Goal: Task Accomplishment & Management: Manage account settings

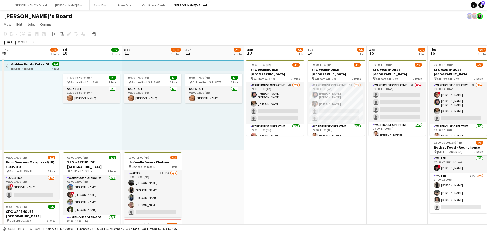
scroll to position [0, 151]
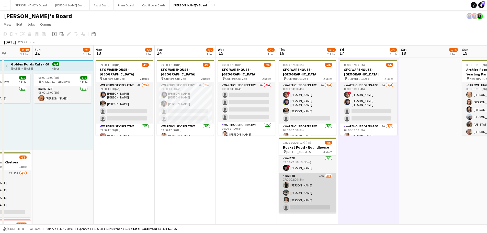
click at [327, 187] on app-card-role "Waiter 14A [DATE] 17:00-22:00 (5h) [PERSON_NAME] Neo [PERSON_NAME] [PERSON_NAME…" at bounding box center [307, 193] width 57 height 40
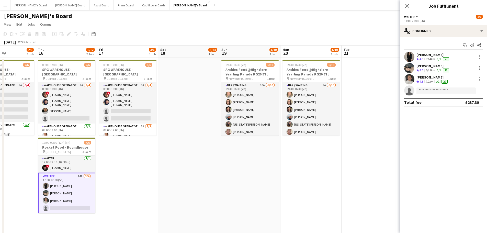
drag, startPoint x: 392, startPoint y: 182, endPoint x: 150, endPoint y: 194, distance: 242.2
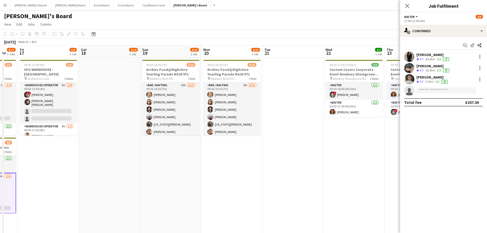
drag, startPoint x: 336, startPoint y: 163, endPoint x: 260, endPoint y: 160, distance: 76.8
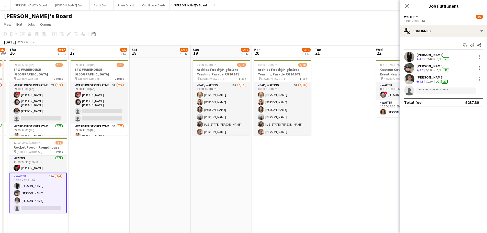
scroll to position [0, 104]
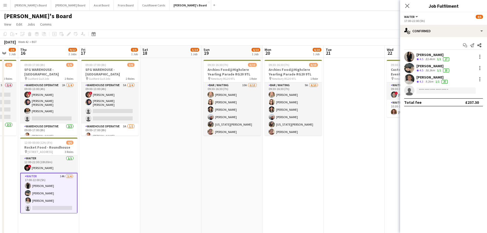
drag, startPoint x: 81, startPoint y: 180, endPoint x: 263, endPoint y: 178, distance: 182.1
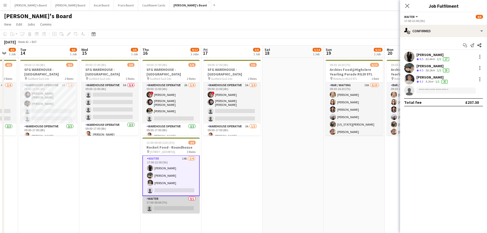
click at [182, 207] on app-card-role "Waiter 0/1 17:00-00:00 (7h) single-neutral-actions" at bounding box center [170, 204] width 57 height 17
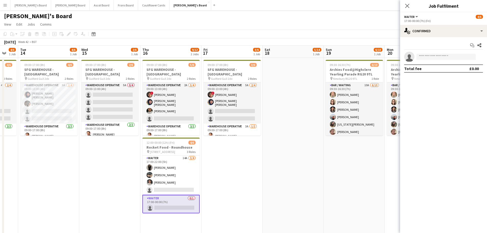
scroll to position [17, 0]
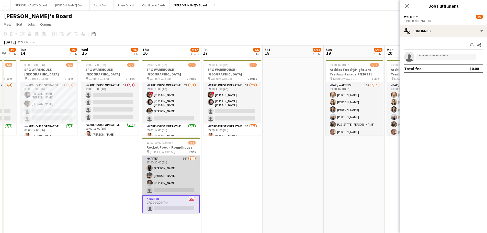
click at [184, 168] on app-card-role "Waiter 14A [DATE] 17:00-22:00 (5h) [PERSON_NAME] Neo [PERSON_NAME] [PERSON_NAME…" at bounding box center [170, 176] width 57 height 40
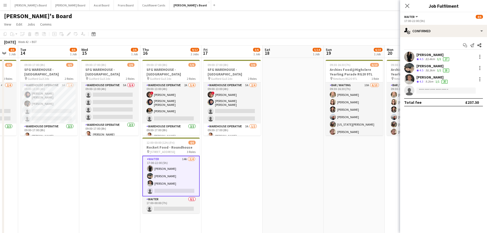
click at [429, 38] on div "Start chat Send notification Share [PERSON_NAME] Crew rating 4.5 83.4km 1/1 27 …" at bounding box center [443, 73] width 87 height 73
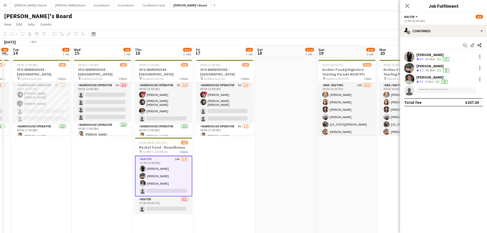
drag, startPoint x: 130, startPoint y: 196, endPoint x: 261, endPoint y: 182, distance: 131.9
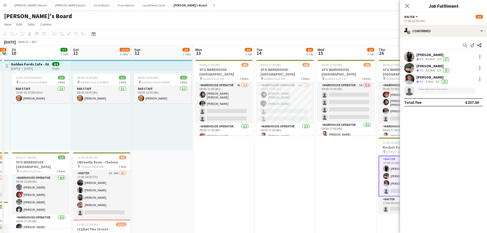
drag, startPoint x: 91, startPoint y: 193, endPoint x: 259, endPoint y: 192, distance: 167.8
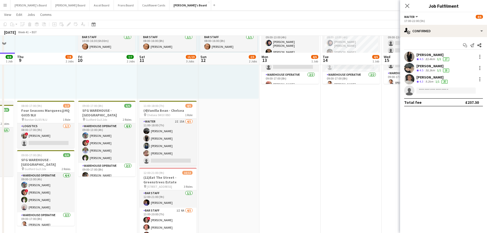
scroll to position [77, 0]
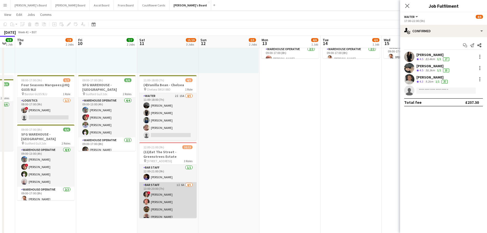
click at [185, 197] on app-card-role "BAR STAFF 1I 6A [DATE] 13:00-20:00 (7h) ! [PERSON_NAME] [PERSON_NAME] [PERSON_N…" at bounding box center [167, 205] width 57 height 47
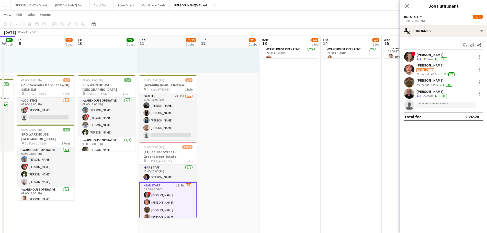
scroll to position [17, 0]
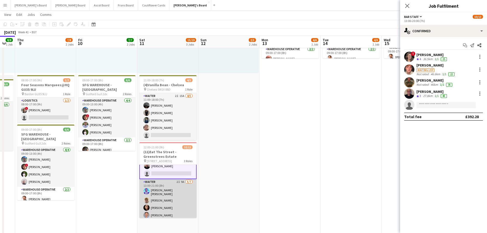
click at [175, 195] on app-card-role "Waiter 2I 9A [DATE] 13:00-21:00 (8h) [PERSON_NAME] [PERSON_NAME] [PERSON_NAME] …" at bounding box center [167, 210] width 57 height 63
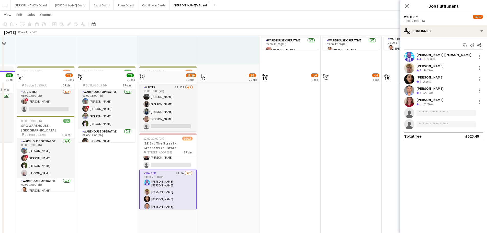
scroll to position [128, 0]
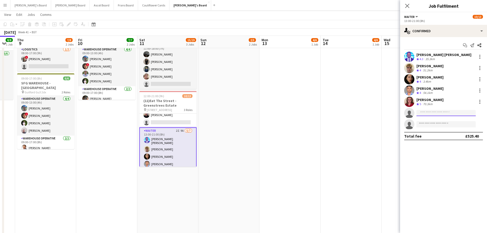
click at [440, 114] on input at bounding box center [446, 113] width 59 height 6
type input "**********"
click at [446, 121] on span "[PERSON_NAME]" at bounding box center [435, 120] width 29 height 4
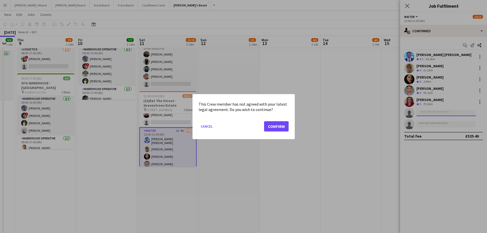
scroll to position [0, 0]
click at [275, 130] on button "Confirm" at bounding box center [276, 126] width 25 height 10
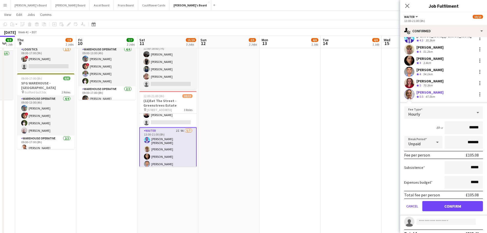
scroll to position [27, 0]
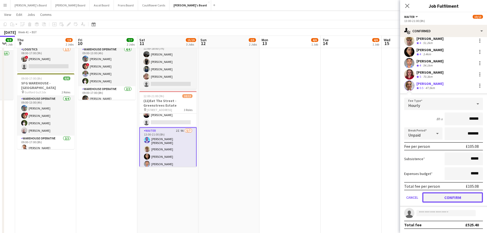
click at [456, 199] on button "Confirm" at bounding box center [452, 197] width 61 height 10
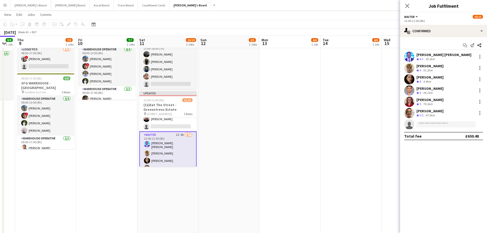
scroll to position [0, 0]
click at [450, 123] on input at bounding box center [446, 124] width 59 height 6
type input "**********"
click at [446, 140] on span "[PHONE_NUMBER]" at bounding box center [446, 140] width 51 height 4
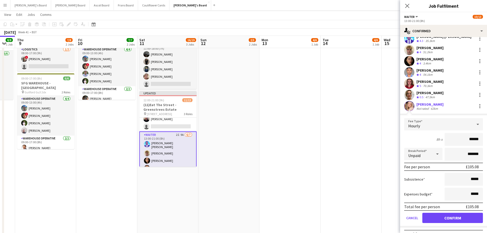
scroll to position [27, 0]
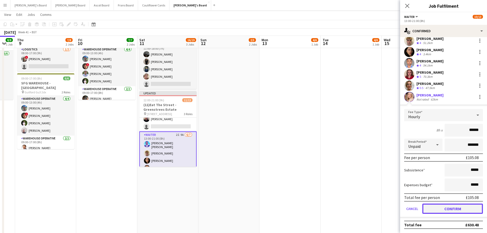
click at [454, 208] on button "Confirm" at bounding box center [452, 209] width 61 height 10
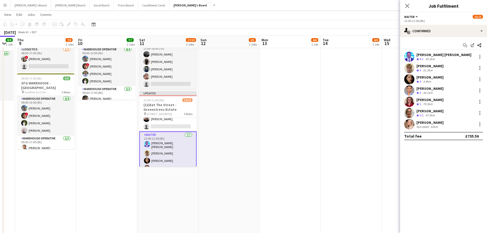
scroll to position [0, 0]
click at [165, 146] on app-card-role "Waiter [DATE] 13:00-21:00 (8h) [PERSON_NAME] [PERSON_NAME] [PERSON_NAME] [PERSO…" at bounding box center [167, 163] width 57 height 64
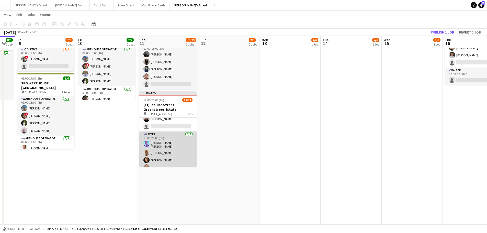
click at [165, 146] on app-card-role "Waiter [DATE] 13:00-21:00 (8h) [PERSON_NAME] [PERSON_NAME] [PERSON_NAME] [PERSO…" at bounding box center [167, 162] width 57 height 63
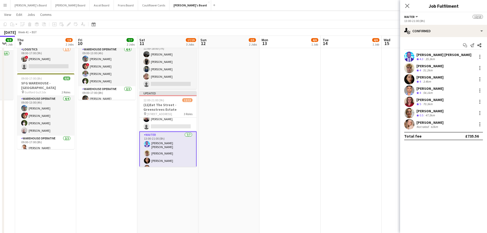
click at [165, 146] on app-card-role "Waiter [DATE] 13:00-21:00 (8h) [PERSON_NAME] [PERSON_NAME] [PERSON_NAME] [PERSO…" at bounding box center [167, 163] width 57 height 64
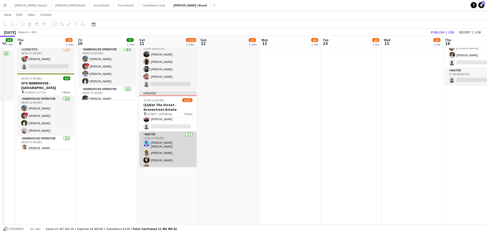
click at [191, 141] on app-card-role "Waiter [DATE] 13:00-21:00 (8h) [PERSON_NAME] [PERSON_NAME] [PERSON_NAME] [PERSO…" at bounding box center [167, 162] width 57 height 63
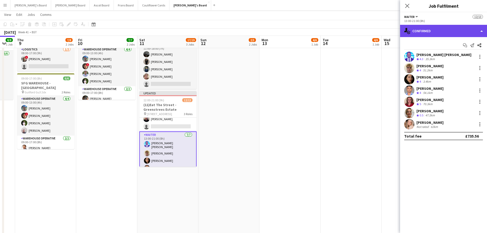
click at [458, 29] on div "single-neutral-actions-check-2 Confirmed" at bounding box center [443, 31] width 87 height 12
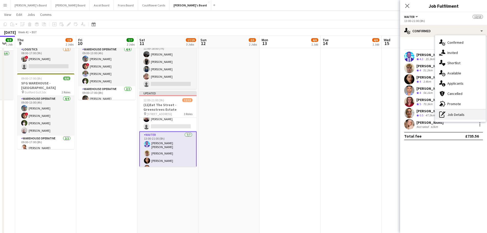
click at [475, 112] on div "pen-write Job Details" at bounding box center [460, 114] width 51 height 10
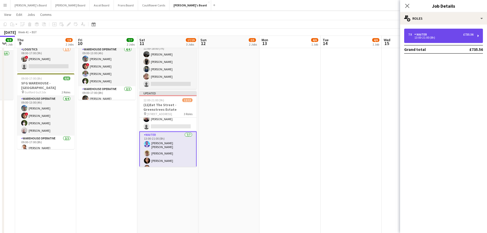
click at [446, 40] on div "7 x Waiter £735.56 13:00-21:00 (8h)" at bounding box center [443, 36] width 79 height 14
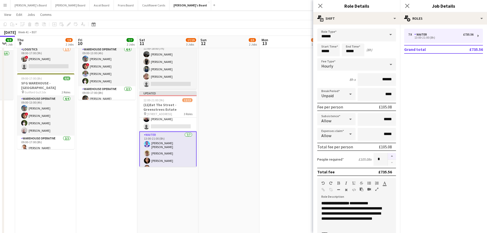
click at [390, 157] on button "button" at bounding box center [392, 156] width 8 height 7
type input "*"
click at [247, 117] on app-date-cell "08:00-16:00 (8h) 1/1 pin Golden Ford GU4 8AW 1 Role BAR STAFF [DATE] 08:00-16:0…" at bounding box center [228, 98] width 61 height 338
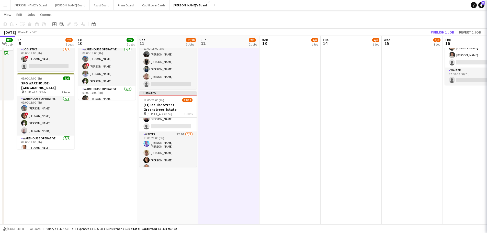
scroll to position [0, 107]
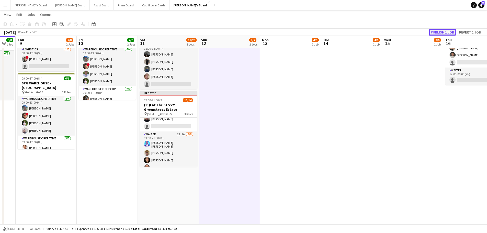
click at [435, 30] on button "Publish 1 job" at bounding box center [442, 32] width 27 height 7
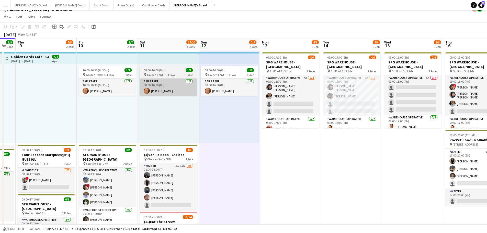
scroll to position [0, 0]
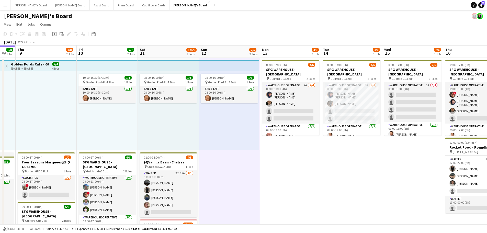
drag, startPoint x: 175, startPoint y: 133, endPoint x: 192, endPoint y: 139, distance: 17.5
click at [175, 133] on div "08:00-16:00 (8h) 1/1 pin Golden Ford GU4 8AW 1 Role BAR STAFF [DATE] 08:00-16:0…" at bounding box center [168, 110] width 61 height 79
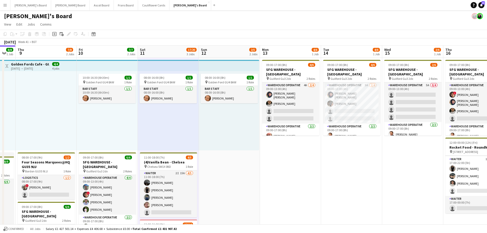
click at [202, 141] on div "08:00-16:00 (8h) 1/1 pin Golden Ford GU4 8AW 1 Role BAR STAFF [DATE] 08:00-16:0…" at bounding box center [229, 110] width 60 height 79
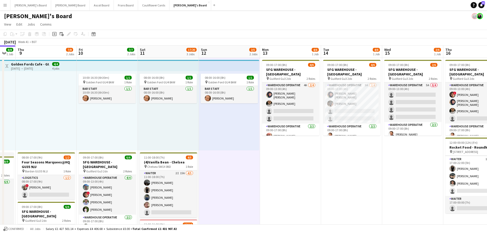
click at [148, 131] on div "08:00-16:00 (8h) 1/1 pin Golden Ford GU4 8AW 1 Role BAR STAFF [DATE] 08:00-16:0…" at bounding box center [168, 110] width 61 height 79
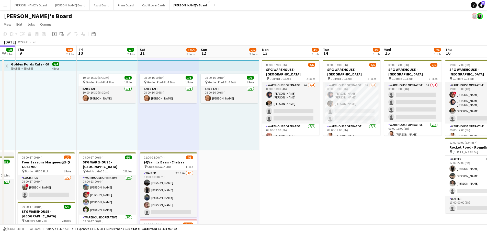
click at [109, 119] on div "10:00-16:30 (6h30m) 1/1 pin Golden Ford GU4 8AW 1 Role BAR STAFF [DATE] 10:00-1…" at bounding box center [107, 110] width 61 height 79
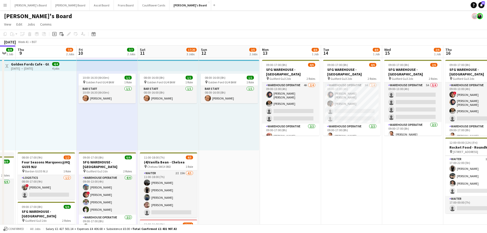
click at [152, 131] on div "08:00-16:00 (8h) 1/1 pin Golden Ford GU4 8AW 1 Role BAR STAFF [DATE] 08:00-16:0…" at bounding box center [168, 110] width 61 height 79
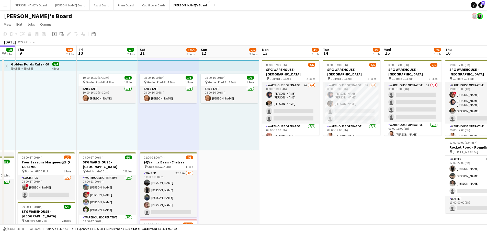
click at [226, 155] on app-date-cell "08:00-16:00 (8h) 1/1 pin Golden Ford GU4 8AW 1 Role BAR STAFF [DATE] 08:00-16:0…" at bounding box center [229, 227] width 61 height 338
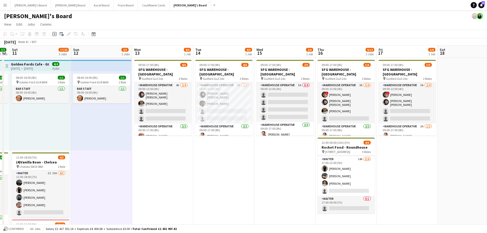
drag, startPoint x: 397, startPoint y: 178, endPoint x: 264, endPoint y: 174, distance: 132.8
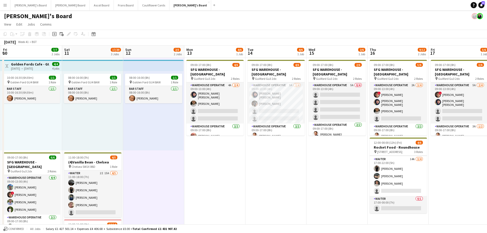
drag, startPoint x: 427, startPoint y: 181, endPoint x: 359, endPoint y: 161, distance: 71.5
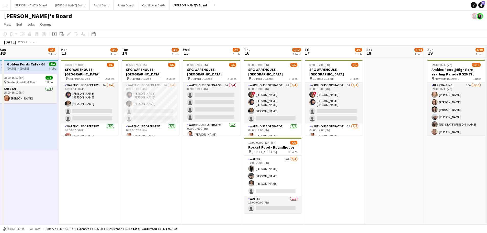
drag, startPoint x: 406, startPoint y: 132, endPoint x: 351, endPoint y: 122, distance: 56.3
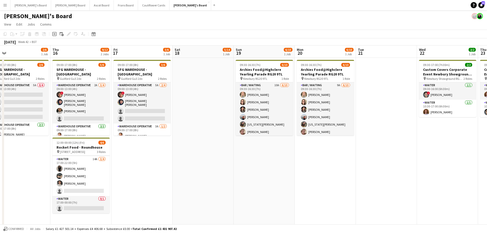
scroll to position [0, 256]
drag, startPoint x: 422, startPoint y: 88, endPoint x: 281, endPoint y: 91, distance: 141.7
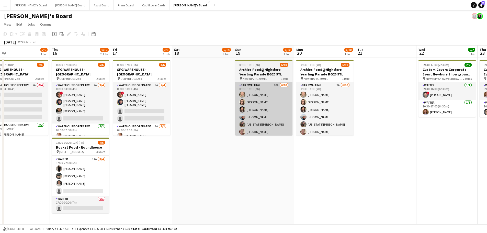
click at [288, 101] on app-card-role "Bar / Waiting 10A [DATE] 09:30-16:30 (7h) [PERSON_NAME] [PERSON_NAME] [PERSON_N…" at bounding box center [263, 124] width 57 height 84
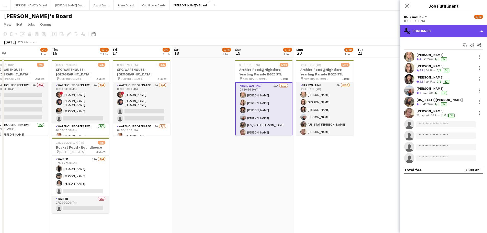
click at [452, 26] on div "single-neutral-actions-check-2 Confirmed" at bounding box center [443, 31] width 87 height 12
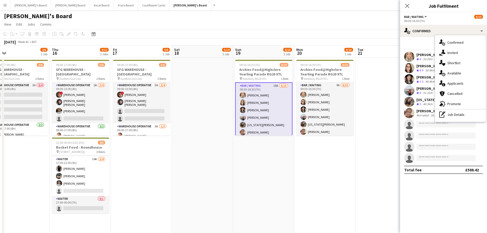
drag, startPoint x: 444, startPoint y: 81, endPoint x: 457, endPoint y: 91, distance: 16.3
click at [444, 82] on icon "single-neutral-actions-information" at bounding box center [442, 83] width 6 height 6
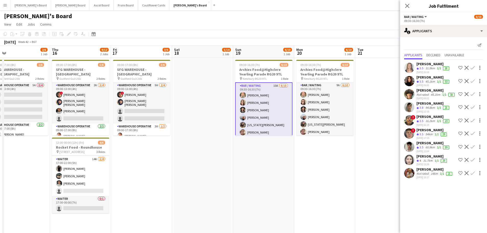
scroll to position [7, 0]
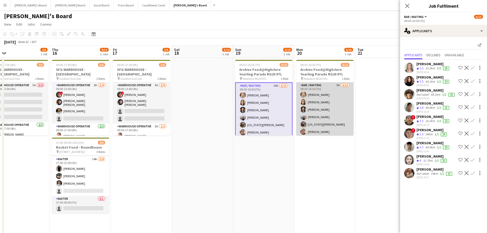
click at [327, 113] on app-card-role "Bar / Waiting 9A [DATE] 09:30-16:30 (7h) [PERSON_NAME] [PERSON_NAME] [PERSON_NA…" at bounding box center [324, 124] width 57 height 84
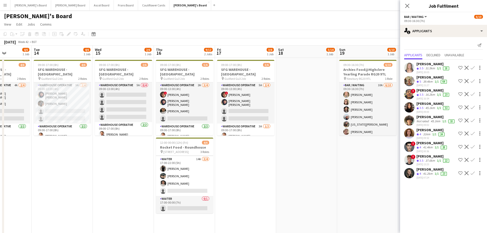
scroll to position [0, 130]
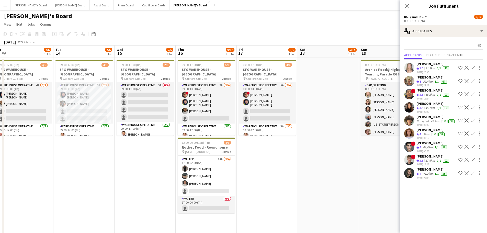
drag, startPoint x: 248, startPoint y: 187, endPoint x: 339, endPoint y: 205, distance: 92.4
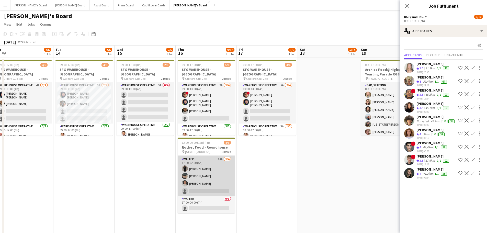
scroll to position [0, 0]
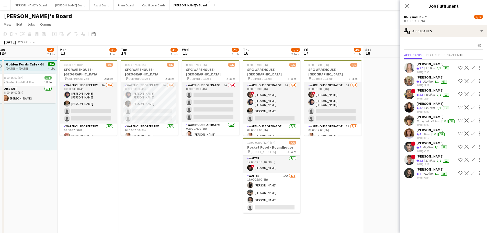
drag, startPoint x: 101, startPoint y: 168, endPoint x: 249, endPoint y: 183, distance: 148.8
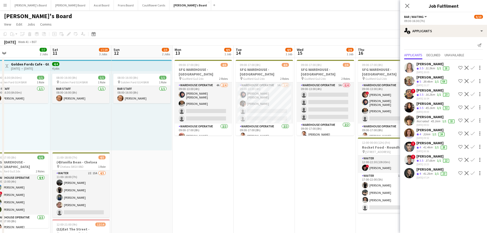
drag, startPoint x: 199, startPoint y: 180, endPoint x: 300, endPoint y: 167, distance: 101.6
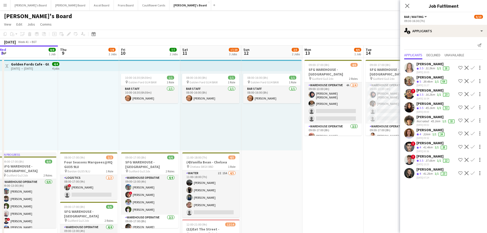
click at [264, 108] on div "08:00-16:00 (8h) 1/1 pin Golden Ford GU4 8AW 1 Role BAR STAFF [DATE] 08:00-16:0…" at bounding box center [271, 110] width 60 height 79
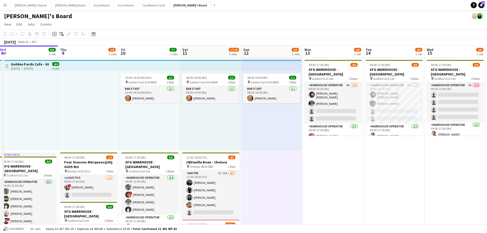
click at [223, 117] on div "08:00-16:00 (8h) 1/1 pin Golden Ford GU4 8AW 1 Role BAR STAFF [DATE] 08:00-16:0…" at bounding box center [210, 110] width 61 height 79
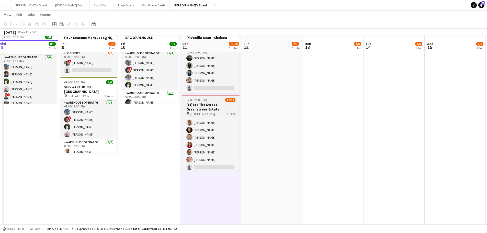
scroll to position [77, 0]
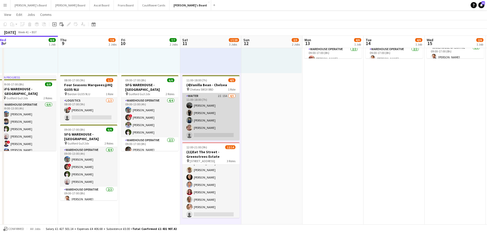
click at [225, 102] on app-card-role "Waiter 2I 15A [DATE] 11:00-18:00 (7h) [PERSON_NAME] [PERSON_NAME] [PERSON_NAME]…" at bounding box center [210, 116] width 57 height 47
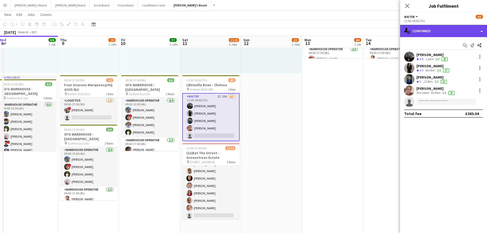
click at [437, 29] on div "single-neutral-actions-check-2 Confirmed" at bounding box center [443, 31] width 87 height 12
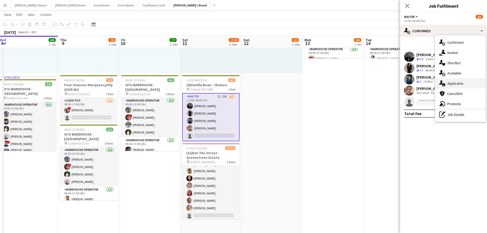
click at [463, 87] on div "single-neutral-actions-information Applicants" at bounding box center [460, 83] width 51 height 10
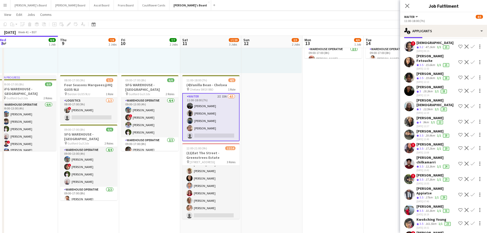
scroll to position [0, 0]
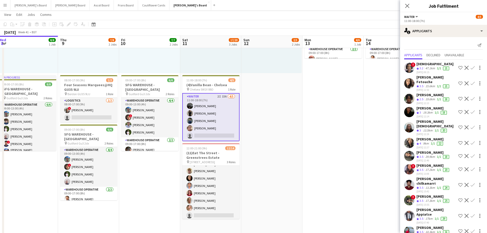
click at [314, 144] on app-date-cell "09:00-17:00 (8h) 4/6 SFG WAREHOUSE - [GEOGRAPHIC_DATA] pin Guilford Gu3 2dx 2 R…" at bounding box center [333, 150] width 61 height 338
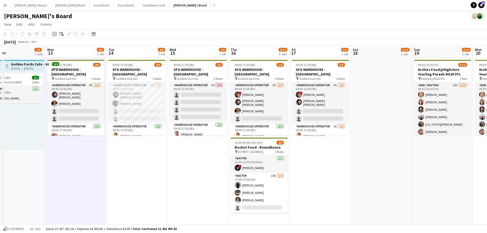
scroll to position [0, 157]
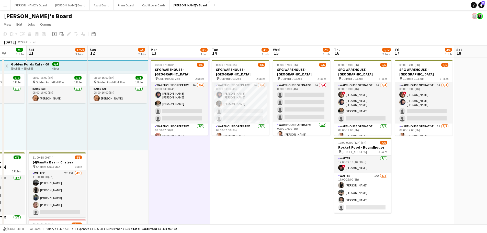
drag, startPoint x: 383, startPoint y: 176, endPoint x: 229, endPoint y: 167, distance: 154.0
click at [1, 5] on button "Menu" at bounding box center [5, 5] width 10 height 10
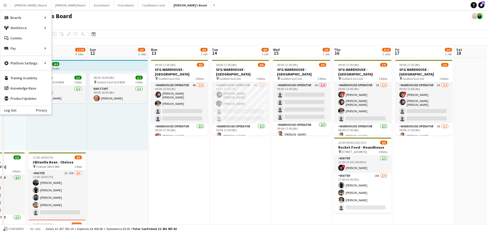
click at [117, 31] on app-toolbar "Copy Paste Paste Ctrl+V Paste with crew Ctrl+Shift+V Paste linked Job [GEOGRAPH…" at bounding box center [243, 34] width 487 height 9
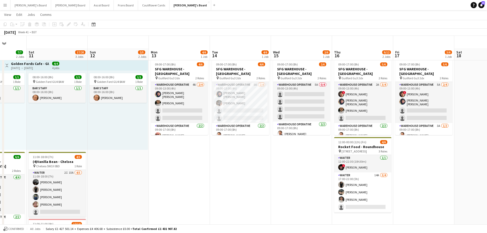
scroll to position [77, 0]
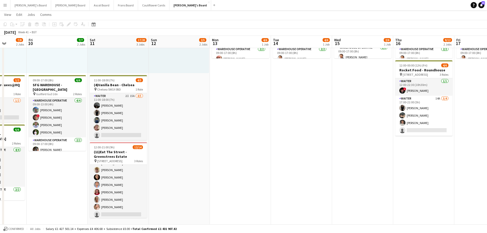
drag, startPoint x: 179, startPoint y: 179, endPoint x: 329, endPoint y: 169, distance: 150.5
click at [329, 169] on app-calendar-viewport "Tue 7 8/8 1 Job Wed 8 8/8 1 Job Thu 9 7/8 2 Jobs Fri 10 7/7 2 Jobs Sat 11 17/20…" at bounding box center [243, 221] width 487 height 556
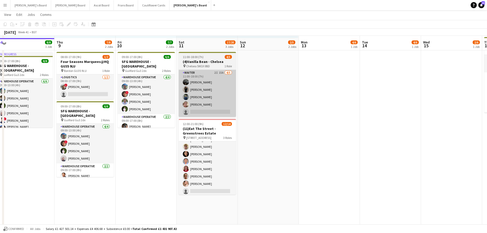
scroll to position [102, 0]
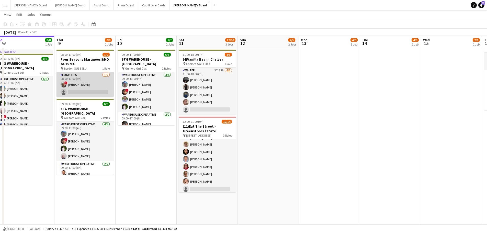
click at [79, 85] on app-card-role "Logistics [DATE] 08:00-17:00 (9h) ! [PERSON_NAME] single-neutral-actions" at bounding box center [85, 84] width 57 height 25
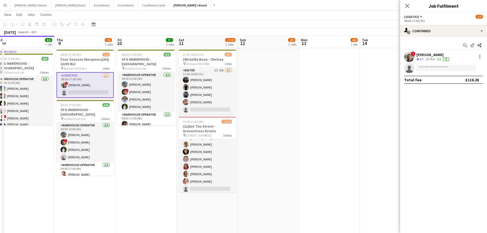
click at [436, 55] on div "[PERSON_NAME]" at bounding box center [434, 54] width 34 height 5
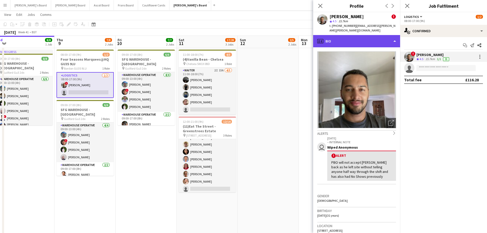
click at [356, 40] on div "profile Bio" at bounding box center [356, 41] width 87 height 12
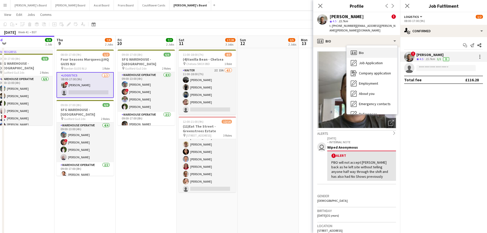
click at [363, 55] on div "Bio Bio" at bounding box center [372, 53] width 51 height 10
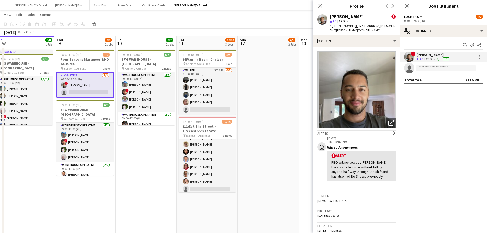
drag, startPoint x: 354, startPoint y: 27, endPoint x: 395, endPoint y: 31, distance: 41.1
click at [395, 31] on div "t. [PHONE_NUMBER] | [EMAIL_ADDRESS][PERSON_NAME][PERSON_NAME][DOMAIN_NAME]" at bounding box center [363, 28] width 66 height 9
copy span "[EMAIL_ADDRESS][PERSON_NAME][PERSON_NAME][DOMAIN_NAME]"
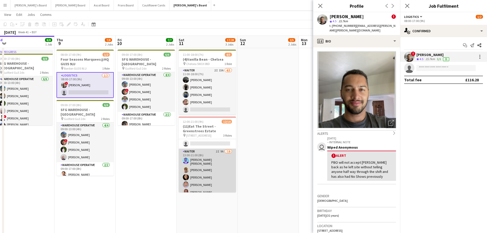
scroll to position [4, 0]
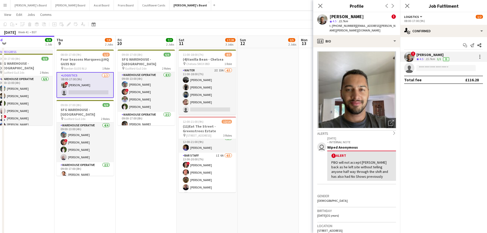
click at [2, 7] on button "Menu" at bounding box center [5, 5] width 10 height 10
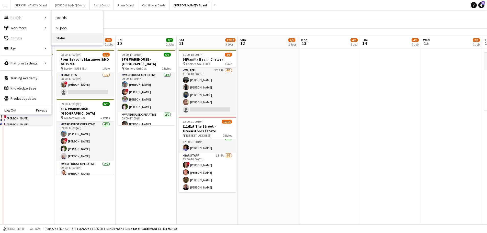
click at [64, 40] on link "Status" at bounding box center [77, 38] width 51 height 10
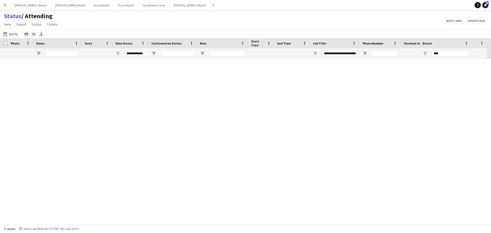
type input "***"
click at [12, 33] on button "[DATE] to [DATE] [DATE]" at bounding box center [10, 34] width 17 height 6
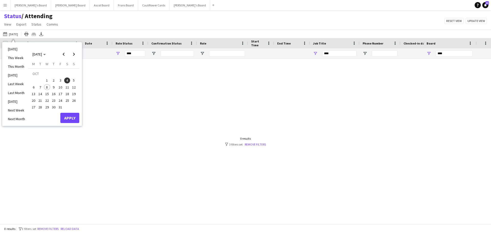
click at [65, 87] on span "11" at bounding box center [67, 87] width 6 height 6
click at [69, 118] on button "Apply" at bounding box center [69, 118] width 19 height 10
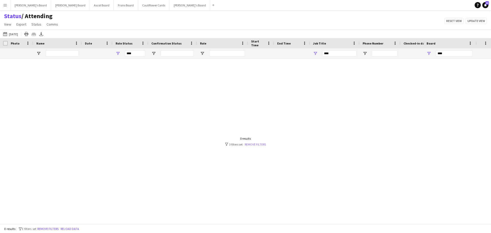
click at [252, 146] on link "Remove filters" at bounding box center [255, 144] width 21 height 4
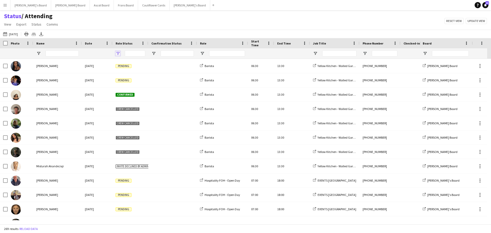
click at [118, 53] on span "Open Filter Menu" at bounding box center [118, 53] width 5 height 5
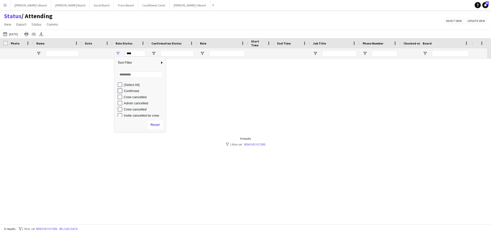
type input "**********"
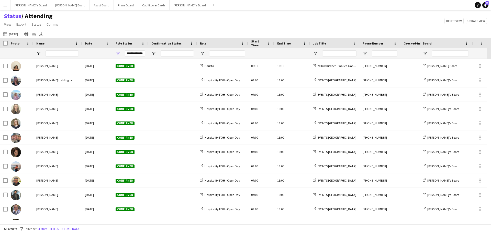
click at [141, 28] on div "Status / Attending View Views Default view Airshow Accreditation Airshow Check …" at bounding box center [245, 20] width 491 height 17
click at [202, 54] on span "Open Filter Menu" at bounding box center [202, 53] width 5 height 5
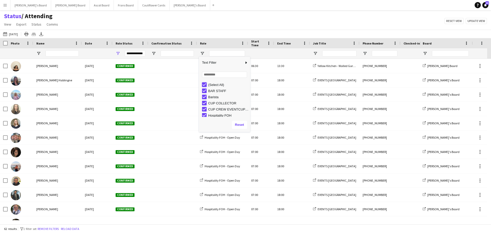
type input "***"
type input "**********"
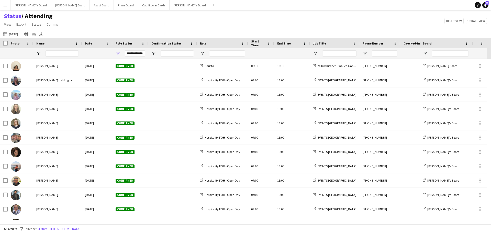
click at [263, 33] on div "[DATE] to [DATE] [DATE] [DATE] This Week This Month [DATE] Last Week Last Month…" at bounding box center [245, 34] width 491 height 8
click at [317, 54] on span "Open Filter Menu" at bounding box center [315, 53] width 5 height 5
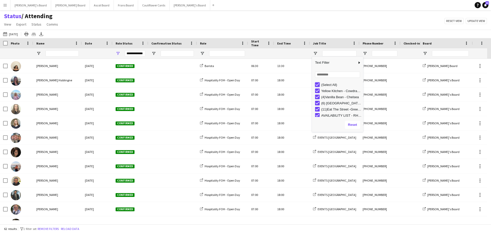
type input "***"
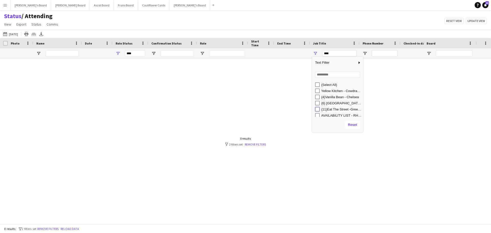
type input "**********"
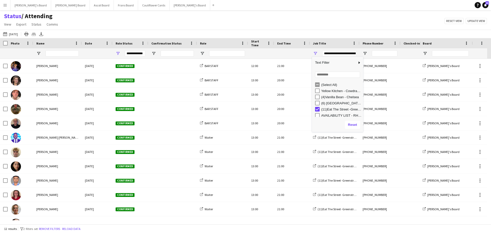
click at [275, 21] on div "Status / Attending View Views Default view Airshow Accreditation Airshow Check …" at bounding box center [245, 20] width 491 height 17
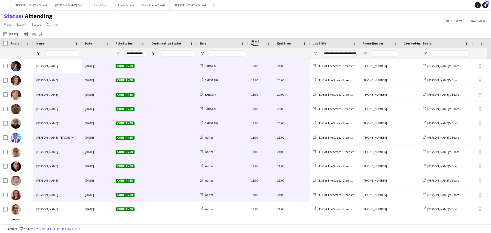
scroll to position [10, 0]
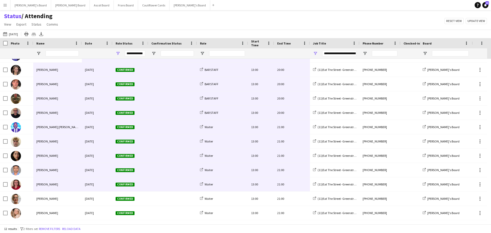
drag, startPoint x: 48, startPoint y: 65, endPoint x: 306, endPoint y: 145, distance: 269.4
click at [314, 155] on div "[PERSON_NAME] [DATE] Confirmed BAR STAFF 12:00 21:00 (11)Eat The Street -[GEOGR…" at bounding box center [307, 134] width 615 height 172
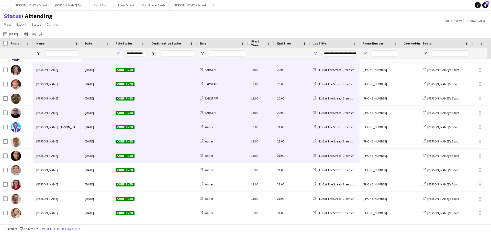
click at [180, 18] on div "Status / Attending View Views Default view Airshow Accreditation Airshow Check …" at bounding box center [245, 20] width 491 height 17
click at [43, 36] on icon at bounding box center [41, 35] width 4 height 1
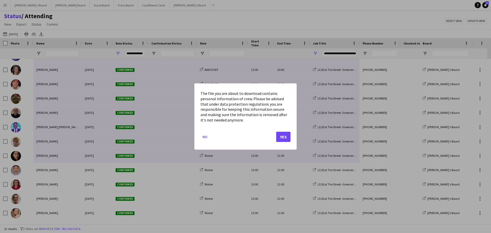
click at [205, 18] on div at bounding box center [245, 116] width 491 height 233
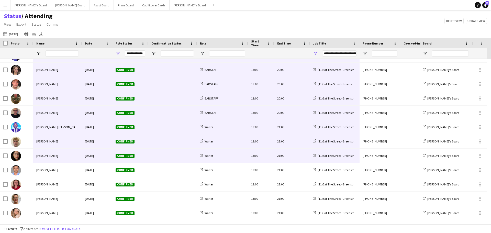
click at [154, 51] on div at bounding box center [172, 53] width 49 height 10
click at [154, 53] on span "Open Filter Menu" at bounding box center [153, 53] width 5 height 5
click at [117, 52] on span "Open Filter Menu" at bounding box center [118, 53] width 5 height 5
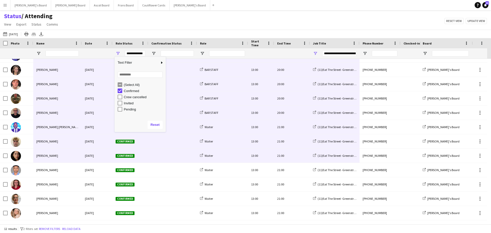
click at [127, 29] on div "Status / Attending View Views Default view Airshow Accreditation Airshow Check …" at bounding box center [245, 20] width 491 height 17
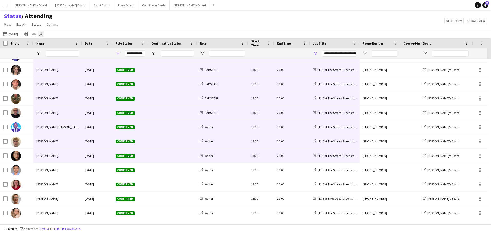
click at [43, 33] on icon "Export XLSX" at bounding box center [41, 34] width 4 height 4
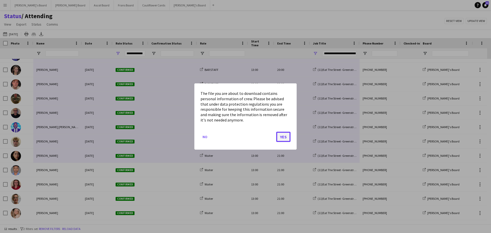
click at [281, 135] on button "Yes" at bounding box center [283, 137] width 14 height 10
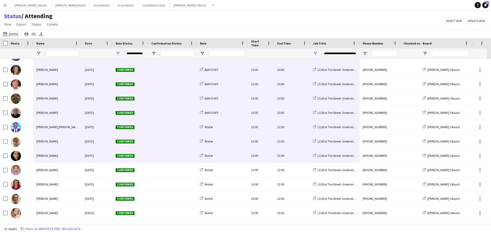
click at [16, 35] on button "[DATE] to [DATE] [DATE]" at bounding box center [10, 34] width 17 height 6
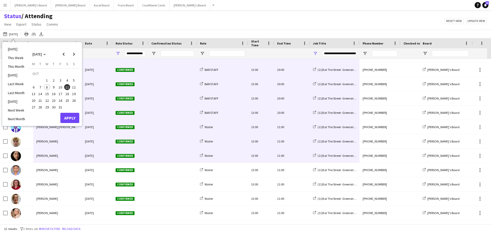
click at [66, 87] on span "11" at bounding box center [67, 87] width 6 height 6
click at [108, 22] on div "Status / Attending View Views Default view Airshow Accreditation Airshow Check …" at bounding box center [245, 20] width 491 height 17
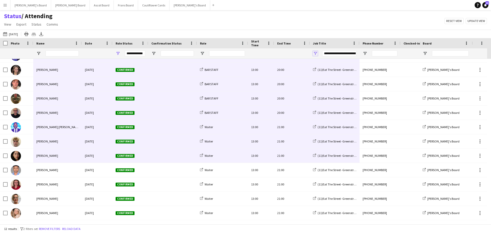
click at [317, 54] on span "Open Filter Menu" at bounding box center [315, 53] width 5 height 5
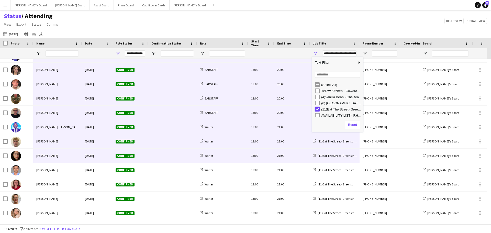
type input "***"
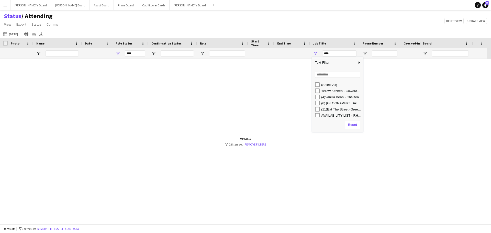
scroll to position [0, 0]
type input "**********"
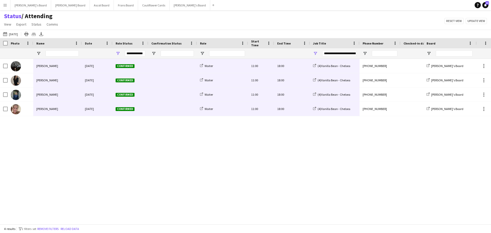
click at [227, 24] on div "Status / Attending View Views Default view Airshow Accreditation Airshow Check …" at bounding box center [245, 20] width 491 height 17
click at [43, 33] on icon "Export XLSX" at bounding box center [41, 34] width 4 height 4
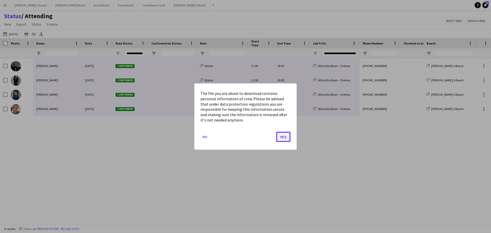
click at [286, 138] on button "Yes" at bounding box center [283, 137] width 14 height 10
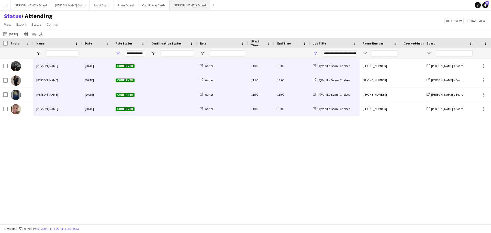
click at [170, 7] on button "[PERSON_NAME]'s Board Close" at bounding box center [190, 5] width 41 height 10
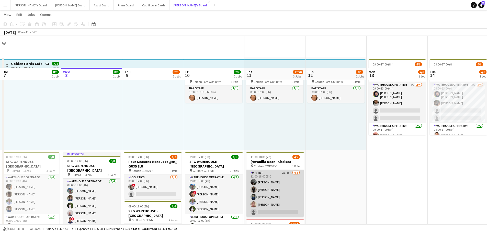
scroll to position [102, 0]
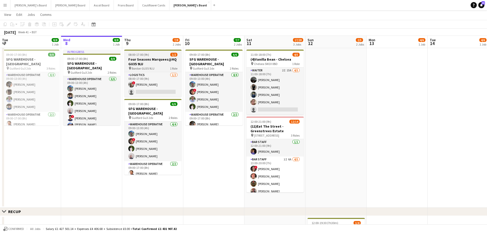
click at [168, 63] on h3 "Four Seasons Marquees@HQ GU35 9LU" at bounding box center [152, 61] width 57 height 9
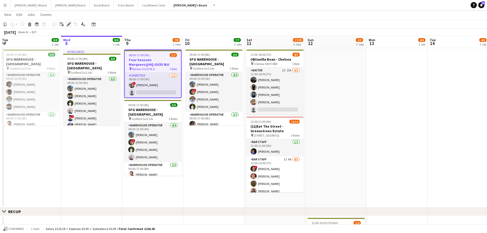
click at [67, 24] on icon "Edit" at bounding box center [69, 24] width 4 height 4
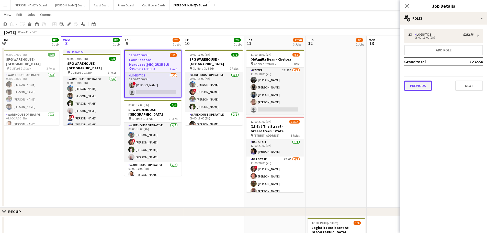
click at [418, 87] on button "Previous" at bounding box center [418, 86] width 28 height 10
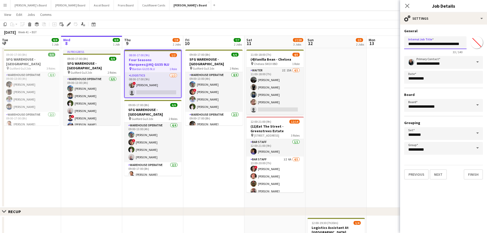
click at [409, 44] on input "**********" at bounding box center [435, 42] width 62 height 13
type input "**********"
click at [351, 75] on app-date-cell "08:00-16:00 (8h) 1/1 pin Golden Ford GU4 8AW 1 Role BAR STAFF [DATE] 08:00-16:0…" at bounding box center [336, 81] width 61 height 253
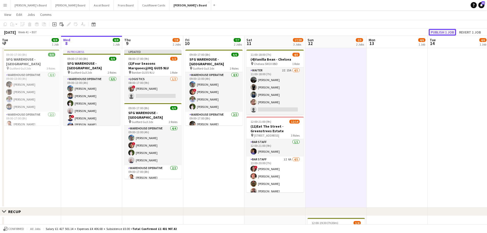
click at [447, 33] on button "Publish 1 job" at bounding box center [442, 32] width 27 height 7
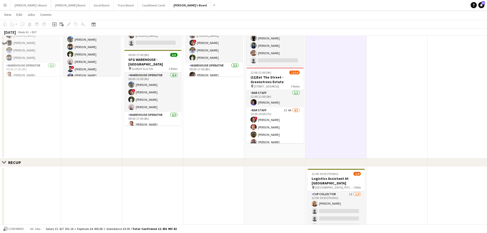
scroll to position [205, 0]
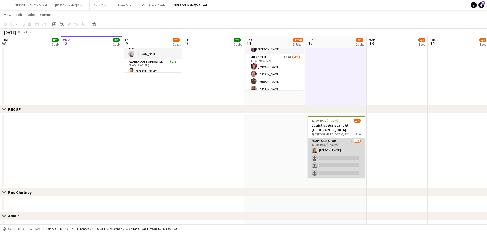
click at [342, 151] on app-card-role "CUP COLLECTOR 1I [DATE] 12:00-19:30 (7h30m) [PERSON_NAME] single-neutral-action…" at bounding box center [336, 158] width 57 height 40
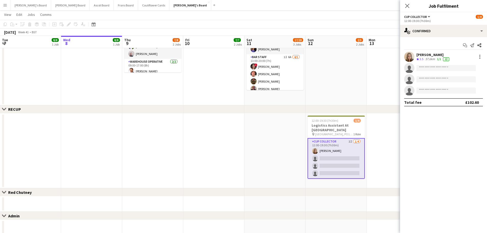
click at [328, 163] on app-card-role "CUP COLLECTOR 1I [DATE] 12:00-19:30 (7h30m) [PERSON_NAME] single-neutral-action…" at bounding box center [336, 158] width 57 height 41
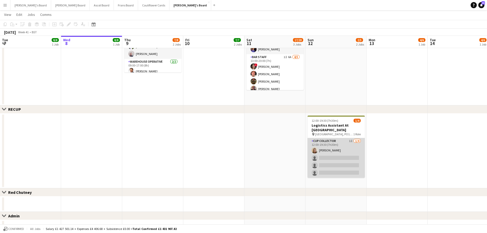
click at [330, 162] on app-card-role "CUP COLLECTOR 1I [DATE] 12:00-19:30 (7h30m) [PERSON_NAME] single-neutral-action…" at bounding box center [336, 158] width 57 height 40
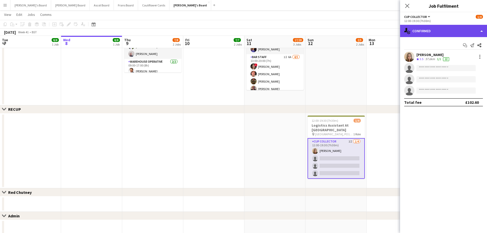
click at [444, 28] on div "single-neutral-actions-check-2 Confirmed" at bounding box center [443, 31] width 87 height 12
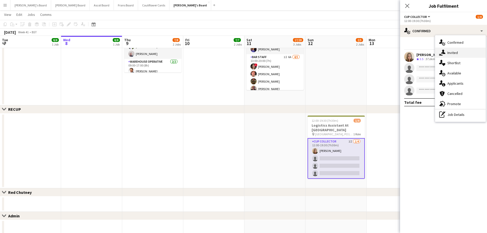
click at [458, 54] on div "single-neutral-actions-share-1 Invited" at bounding box center [460, 53] width 51 height 10
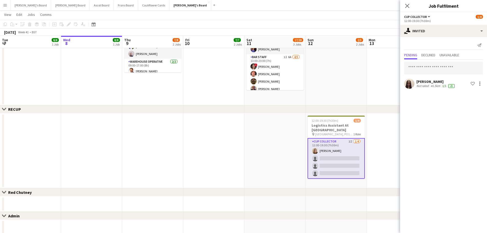
click at [448, 61] on div "[PERSON_NAME] Not rated 41.5km 1/1 21 Shortlist crew" at bounding box center [443, 75] width 87 height 30
click at [439, 68] on input "text" at bounding box center [443, 68] width 79 height 13
click at [438, 68] on input "text" at bounding box center [443, 68] width 79 height 13
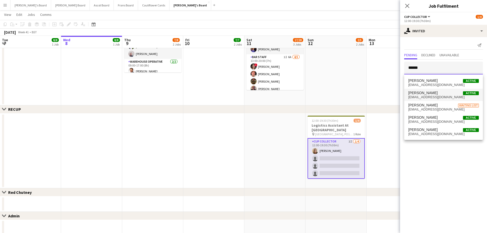
type input "******"
click at [433, 91] on span "[PERSON_NAME]" at bounding box center [422, 93] width 29 height 4
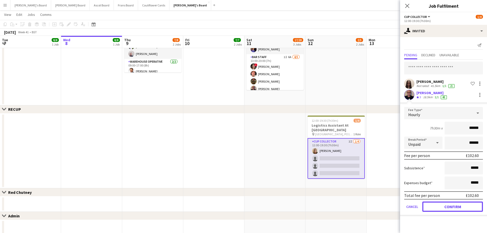
drag, startPoint x: 437, startPoint y: 206, endPoint x: 416, endPoint y: 180, distance: 33.4
click at [437, 206] on button "Confirm" at bounding box center [452, 207] width 61 height 10
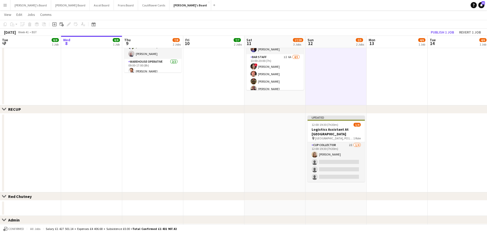
click at [438, 28] on app-toolbar "Copy Paste Paste Ctrl+V Paste with crew Ctrl+Shift+V Paste linked Job [GEOGRAPH…" at bounding box center [243, 24] width 487 height 9
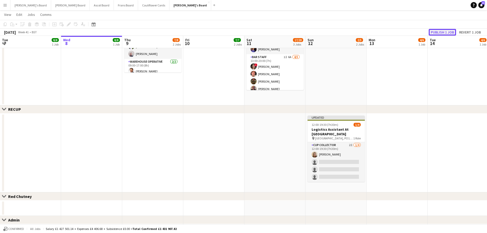
click at [436, 31] on button "Publish 1 job" at bounding box center [442, 32] width 27 height 7
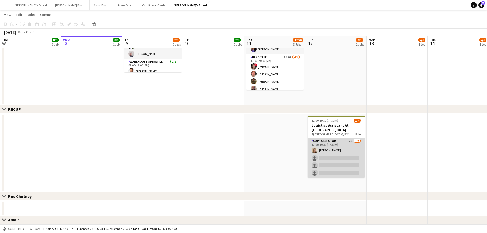
click at [339, 154] on app-card-role "CUP COLLECTOR 2I [DATE] 12:00-19:30 (7h30m) [PERSON_NAME] single-neutral-action…" at bounding box center [336, 158] width 57 height 40
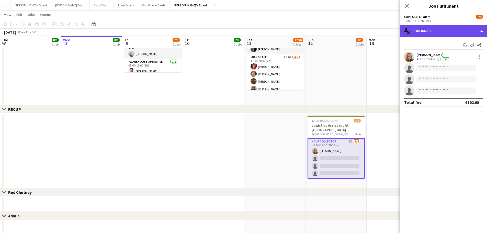
click at [440, 27] on div "single-neutral-actions-check-2 Confirmed" at bounding box center [443, 31] width 87 height 12
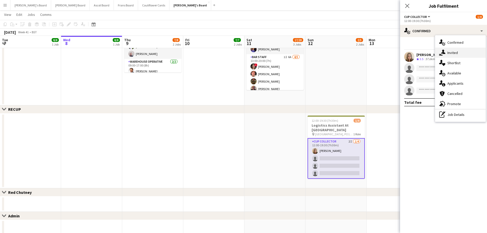
click at [460, 50] on div "single-neutral-actions-share-1 Invited" at bounding box center [460, 53] width 51 height 10
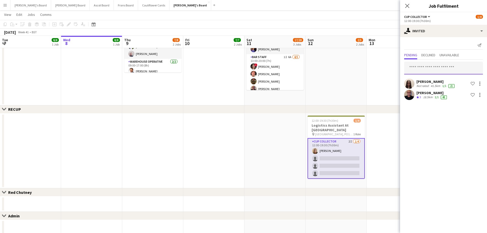
click at [430, 70] on input "text" at bounding box center [443, 68] width 79 height 13
paste input "**********"
type input "**********"
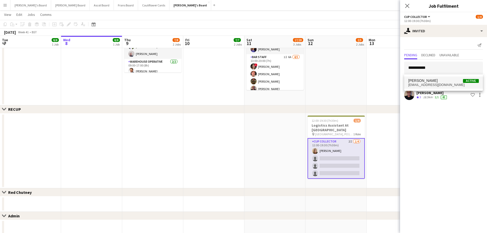
click at [425, 80] on span "[PERSON_NAME]" at bounding box center [422, 81] width 29 height 4
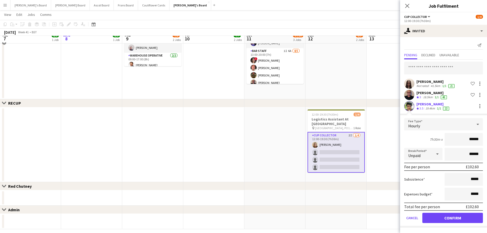
scroll to position [216, 0]
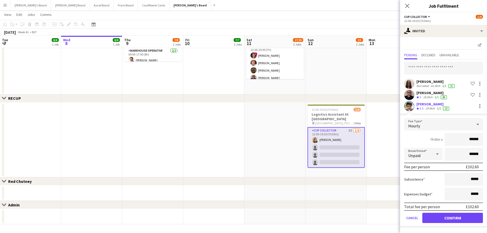
click at [434, 215] on form "Fee Type Hourly 7h30m x ****** Break Period Unpaid ****** Fee per person £102.6…" at bounding box center [443, 172] width 87 height 109
drag, startPoint x: 435, startPoint y: 220, endPoint x: 426, endPoint y: 195, distance: 26.8
click at [435, 219] on button "Confirm" at bounding box center [452, 218] width 61 height 10
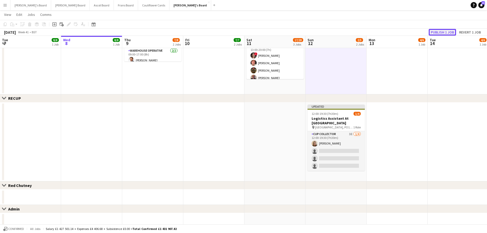
click at [430, 31] on button "Publish 1 job" at bounding box center [442, 32] width 27 height 7
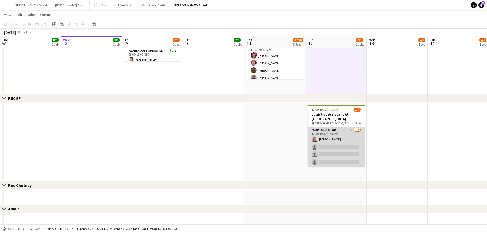
click at [355, 144] on app-card-role "CUP COLLECTOR 3I [DATE] 12:00-19:30 (7h30m) [PERSON_NAME] single-neutral-action…" at bounding box center [336, 147] width 57 height 40
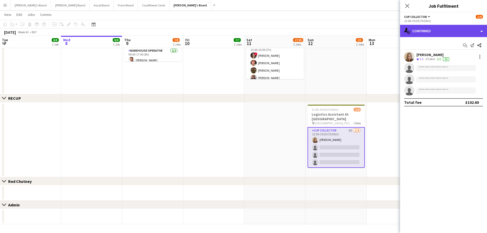
click at [446, 36] on div "single-neutral-actions-check-2 Confirmed" at bounding box center [443, 31] width 87 height 12
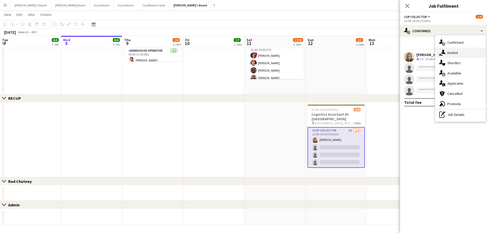
click at [458, 54] on div "single-neutral-actions-share-1 Invited" at bounding box center [460, 53] width 51 height 10
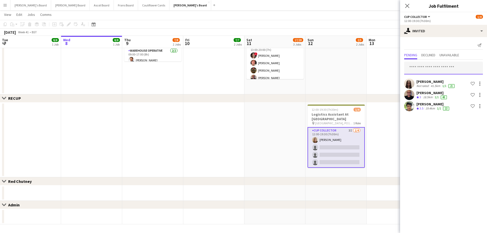
click at [438, 71] on input "text" at bounding box center [443, 68] width 79 height 13
paste input "**********"
type input "**********"
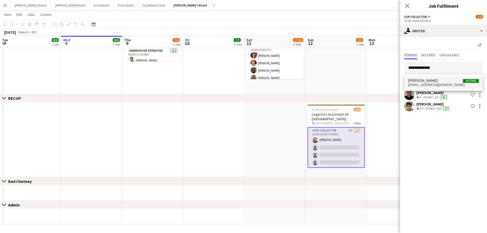
click at [432, 77] on mat-option "[PERSON_NAME] Active [EMAIL_ADDRESS][DOMAIN_NAME]" at bounding box center [443, 82] width 79 height 12
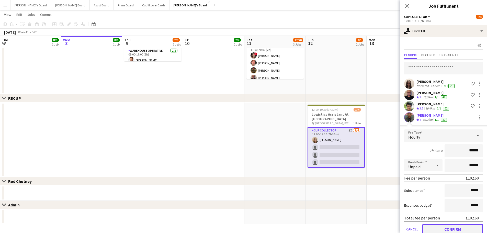
click at [442, 229] on button "Confirm" at bounding box center [452, 229] width 61 height 10
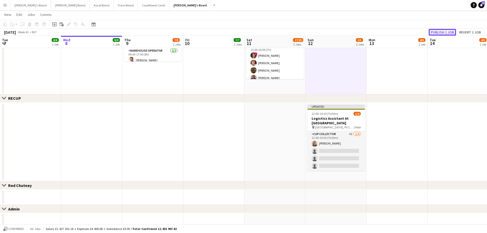
click at [442, 30] on button "Publish 1 job" at bounding box center [442, 32] width 27 height 7
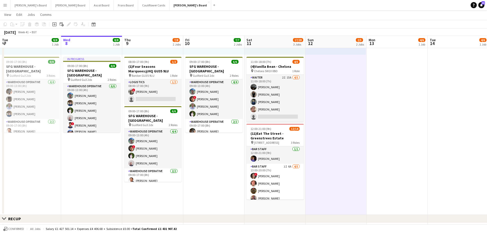
scroll to position [62, 0]
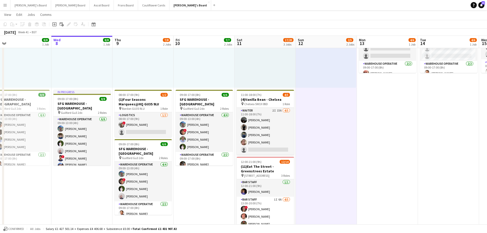
drag, startPoint x: 382, startPoint y: 188, endPoint x: 189, endPoint y: 180, distance: 193.5
click at [189, 180] on app-calendar-viewport "Sun 5 Mon 6 6/6 1 Job Tue 7 8/8 1 Job Wed 8 8/8 1 Job Thu 9 7/8 2 Jobs Fri 10 7…" at bounding box center [243, 170] width 487 height 424
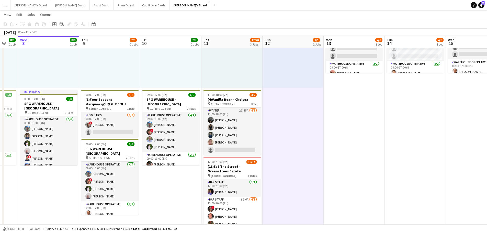
scroll to position [0, 160]
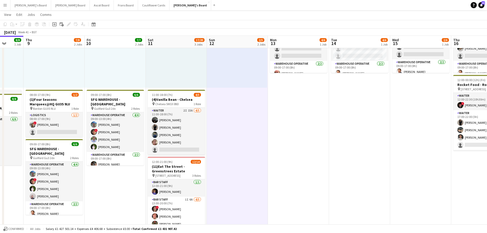
drag, startPoint x: 267, startPoint y: 186, endPoint x: 284, endPoint y: 187, distance: 16.9
click at [284, 187] on app-calendar-viewport "Mon 6 6/6 1 Job Tue 7 8/8 1 Job Wed 8 8/8 1 Job Thu 9 7/8 2 Jobs Fri 10 7/7 2 J…" at bounding box center [243, 174] width 487 height 433
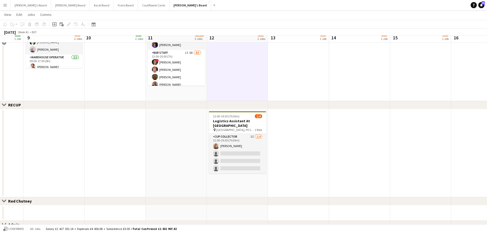
scroll to position [203, 0]
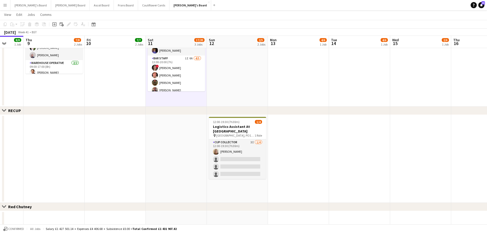
click at [236, 194] on app-date-cell "12:00-19:30 (7h30m) 1/4 Logistics Assistant At [GEOGRAPHIC_DATA] pin Chichester…" at bounding box center [237, 159] width 61 height 88
click at [195, 165] on app-date-cell at bounding box center [176, 159] width 61 height 88
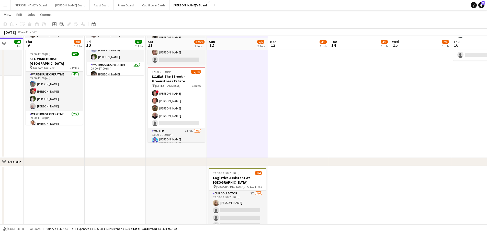
scroll to position [178, 0]
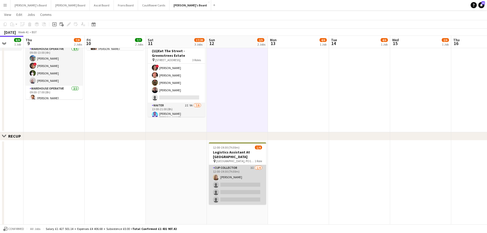
click at [239, 178] on app-card-role "CUP COLLECTOR 3I [DATE] 12:00-19:30 (7h30m) [PERSON_NAME] single-neutral-action…" at bounding box center [237, 185] width 57 height 40
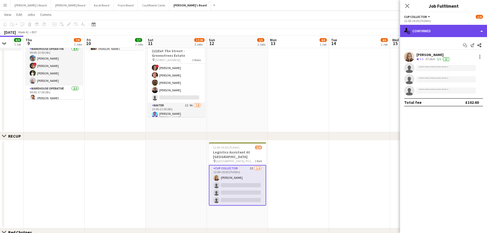
click at [454, 33] on div "single-neutral-actions-check-2 Confirmed" at bounding box center [443, 31] width 87 height 12
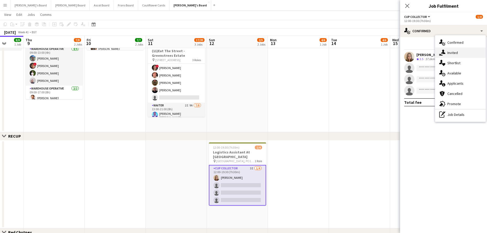
click at [451, 50] on div "single-neutral-actions-share-1 Invited" at bounding box center [460, 53] width 51 height 10
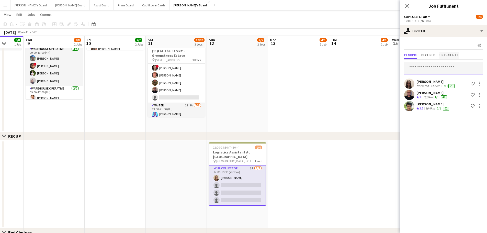
click at [433, 72] on input "text" at bounding box center [443, 68] width 79 height 13
type input "**********"
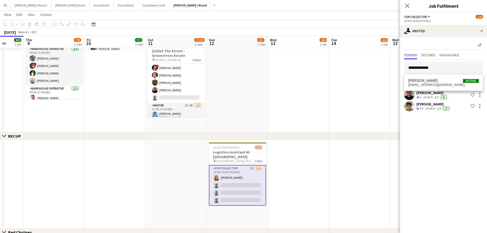
click at [433, 89] on div "[PERSON_NAME] Active [EMAIL_ADDRESS][DOMAIN_NAME]" at bounding box center [443, 82] width 79 height 16
click at [435, 87] on mat-option "[PERSON_NAME] Active [EMAIL_ADDRESS][DOMAIN_NAME]" at bounding box center [443, 82] width 79 height 12
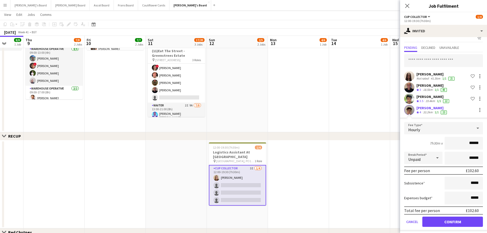
scroll to position [11, 0]
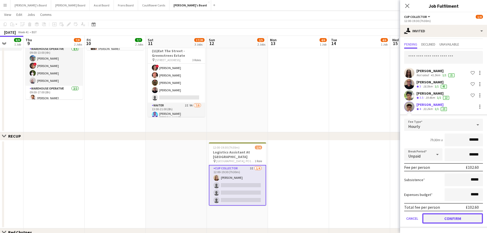
click at [461, 216] on button "Confirm" at bounding box center [452, 218] width 61 height 10
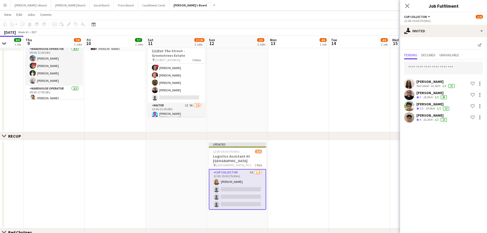
click at [455, 61] on div "[PERSON_NAME] Not rated 41.5km 1/1 21 Shortlist crew [PERSON_NAME] Crew rating …" at bounding box center [443, 92] width 87 height 64
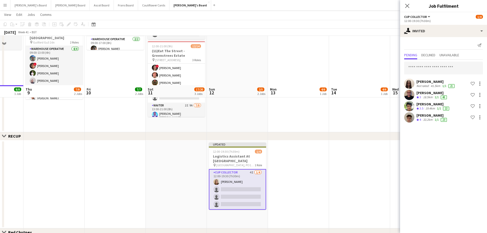
scroll to position [229, 0]
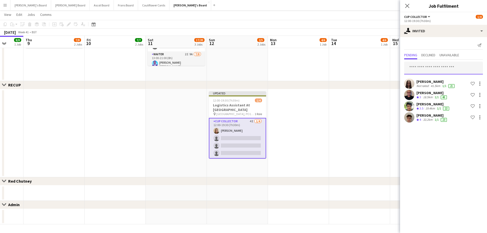
click at [417, 68] on input "text" at bounding box center [443, 68] width 79 height 13
type input "**********"
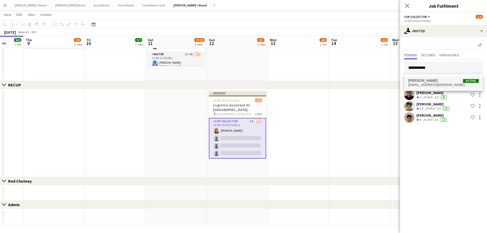
click at [426, 84] on span "[EMAIL_ADDRESS][DOMAIN_NAME]" at bounding box center [443, 85] width 71 height 4
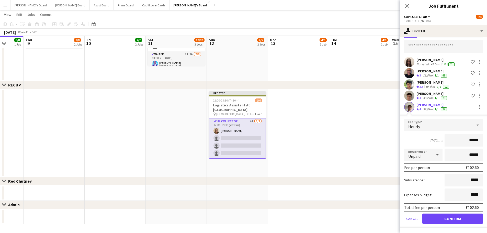
scroll to position [22, 0]
click at [445, 218] on button "Confirm" at bounding box center [452, 218] width 61 height 10
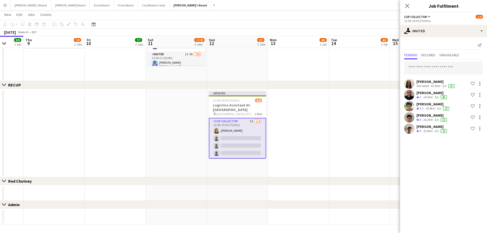
scroll to position [0, 0]
click at [340, 155] on app-date-cell at bounding box center [359, 133] width 61 height 88
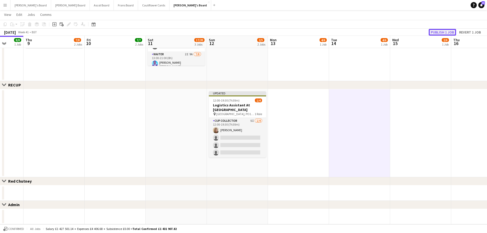
click at [446, 32] on button "Publish 1 job" at bounding box center [442, 32] width 27 height 7
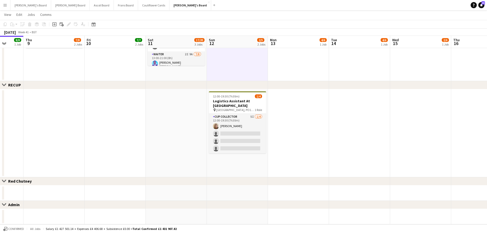
scroll to position [0, 160]
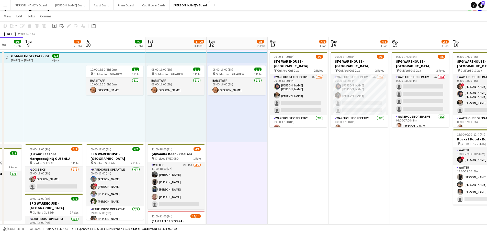
scroll to position [0, 0]
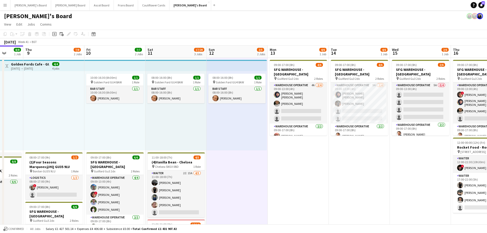
click at [186, 109] on div "08:00-16:00 (8h) 1/1 pin Golden Ford GU4 8AW 1 Role BAR STAFF [DATE] 08:00-16:0…" at bounding box center [176, 110] width 61 height 79
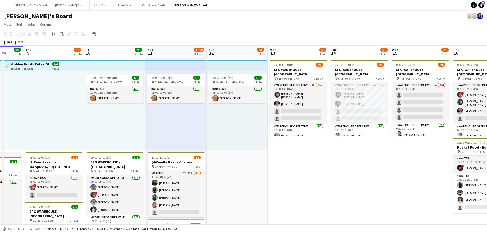
click at [209, 117] on div "08:00-16:00 (8h) 1/1 pin Golden Ford GU4 8AW 1 Role BAR STAFF [DATE] 08:00-16:0…" at bounding box center [237, 110] width 60 height 79
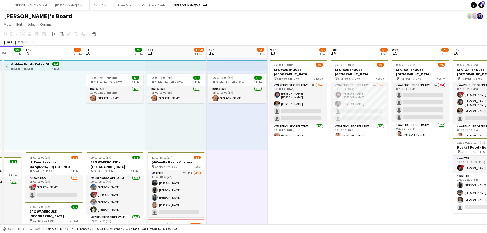
click at [184, 117] on div "08:00-16:00 (8h) 1/1 pin Golden Ford GU4 8AW 1 Role BAR STAFF [DATE] 08:00-16:0…" at bounding box center [176, 110] width 61 height 79
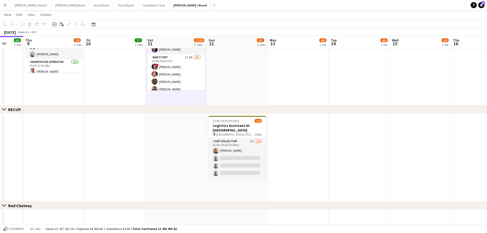
scroll to position [205, 0]
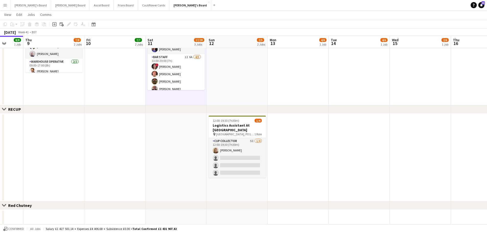
click at [187, 168] on app-date-cell at bounding box center [176, 158] width 61 height 88
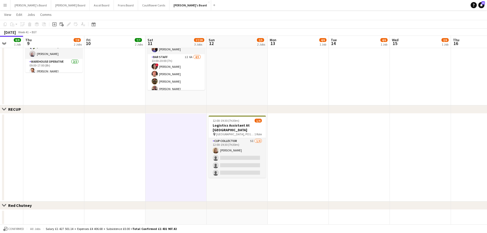
click at [225, 178] on app-date-cell "12:00-19:30 (7h30m) 1/4 Logistics Assistant At [GEOGRAPHIC_DATA] pin [PERSON_NA…" at bounding box center [237, 158] width 61 height 88
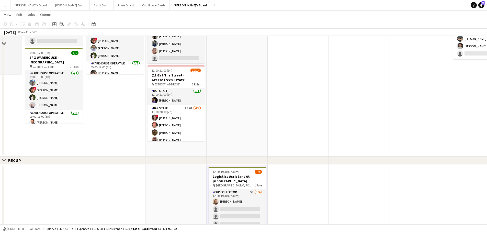
scroll to position [102, 0]
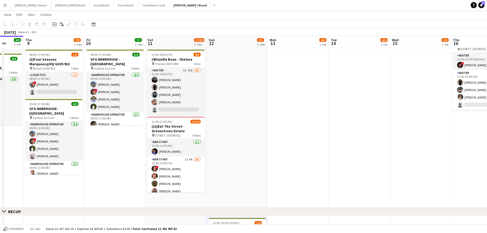
drag, startPoint x: 430, startPoint y: 118, endPoint x: 314, endPoint y: 110, distance: 115.8
click at [317, 110] on app-calendar-viewport "Mon 6 6/6 1 Job Tue 7 8/8 1 Job Wed 8 8/8 1 Job Thu 9 7/8 2 Jobs Fri 10 7/7 2 J…" at bounding box center [243, 134] width 487 height 433
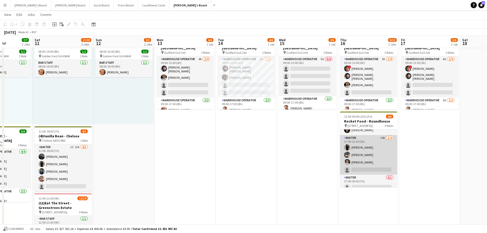
scroll to position [17, 0]
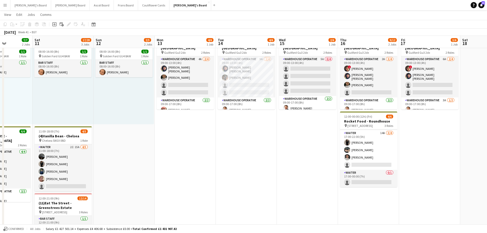
drag, startPoint x: 125, startPoint y: 115, endPoint x: 169, endPoint y: 117, distance: 43.7
click at [169, 117] on app-calendar-viewport "Wed 8 8/8 1 Job Thu 9 7/8 2 Jobs Fri 10 7/7 2 Jobs Sat 11 17/20 3 Jobs Sun 12 2…" at bounding box center [243, 210] width 487 height 433
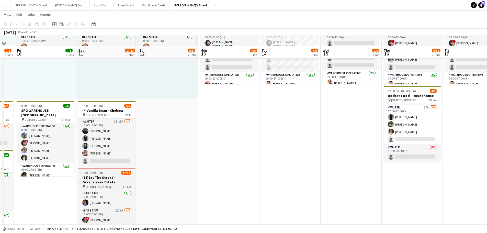
scroll to position [77, 0]
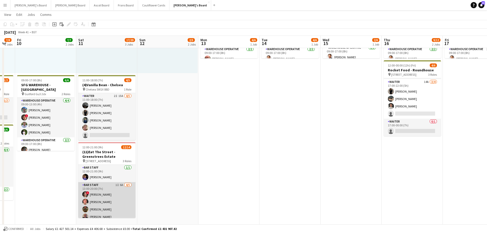
click at [124, 192] on app-card-role "BAR STAFF 1I 6A [DATE] 13:00-20:00 (7h) ! [PERSON_NAME] [PERSON_NAME] [PERSON_N…" at bounding box center [106, 205] width 57 height 47
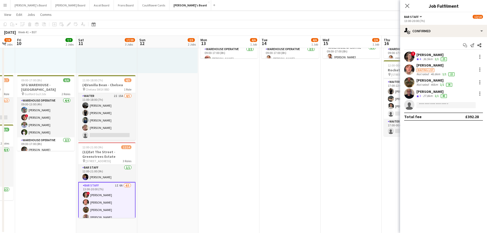
click at [429, 66] on div "[PERSON_NAME]" at bounding box center [436, 65] width 39 height 5
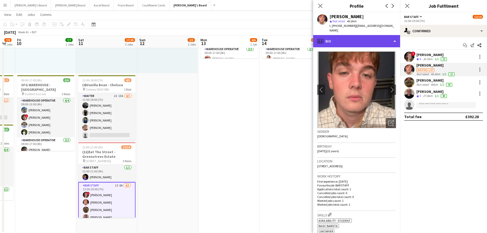
click at [385, 42] on div "profile Bio" at bounding box center [356, 41] width 87 height 12
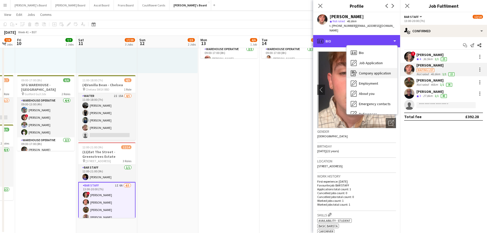
scroll to position [51, 0]
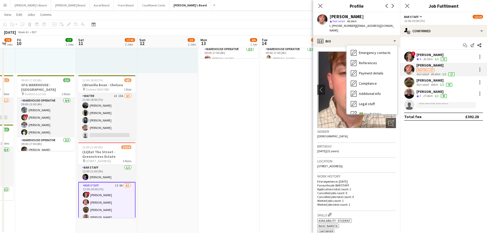
click at [236, 166] on app-date-cell "09:00-17:00 (8h) 4/6 SFG WAREHOUSE - [GEOGRAPHIC_DATA] pin Guilford Gu3 2dx 2 R…" at bounding box center [228, 107] width 61 height 253
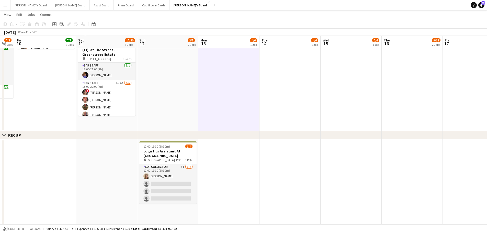
scroll to position [179, 0]
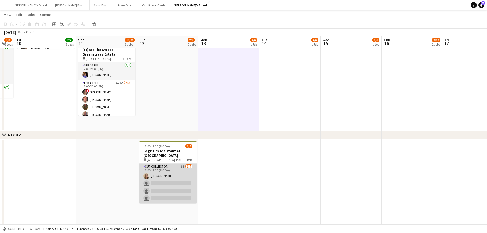
click at [191, 185] on app-card-role "CUP COLLECTOR 5I [DATE] 12:00-19:30 (7h30m) [PERSON_NAME] single-neutral-action…" at bounding box center [167, 184] width 57 height 40
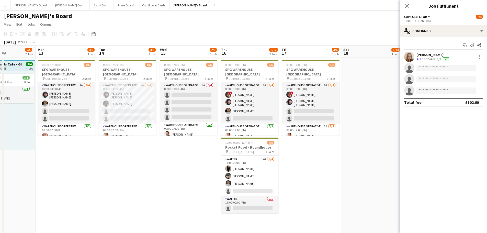
scroll to position [0, 147]
drag, startPoint x: 337, startPoint y: 157, endPoint x: 180, endPoint y: 152, distance: 157.1
click at [179, 152] on app-date-cell "09:00-17:00 (8h) 2/6 SFG WAREHOUSE - [GEOGRAPHIC_DATA] pin Guilford Gu3 2dx 2 R…" at bounding box center [189, 184] width 61 height 253
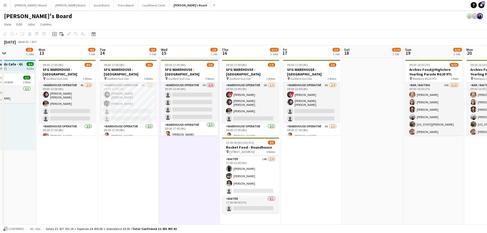
click at [179, 152] on app-date-cell "09:00-17:00 (8h) 2/6 SFG WAREHOUSE - [GEOGRAPHIC_DATA] pin Guilford Gu3 2dx 2 R…" at bounding box center [189, 184] width 61 height 253
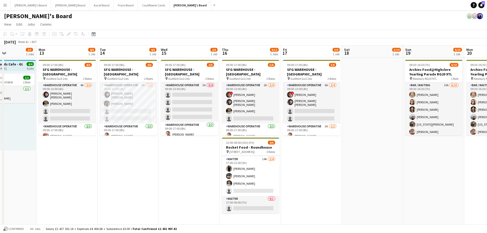
click at [179, 152] on app-date-cell "09:00-17:00 (8h) 2/6 SFG WAREHOUSE - [GEOGRAPHIC_DATA] pin Guilford Gu3 2dx 2 R…" at bounding box center [189, 184] width 61 height 253
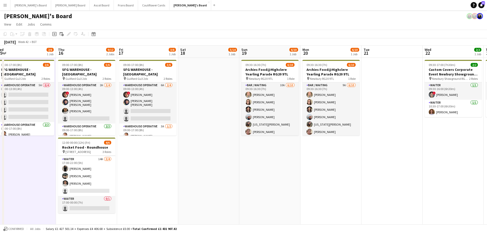
scroll to position [0, 197]
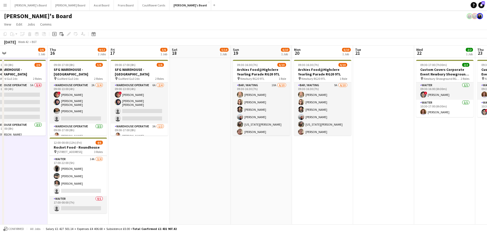
drag, startPoint x: 448, startPoint y: 152, endPoint x: 287, endPoint y: 161, distance: 161.3
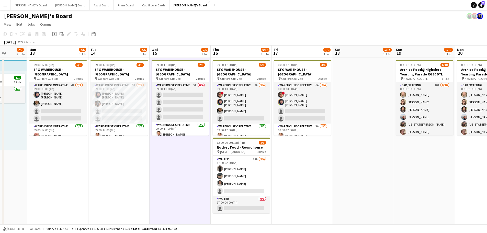
drag, startPoint x: 124, startPoint y: 128, endPoint x: 334, endPoint y: 152, distance: 211.3
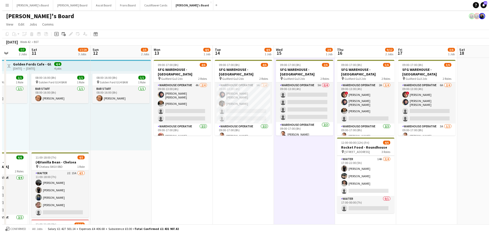
scroll to position [0, 156]
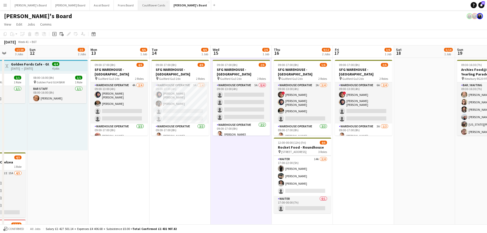
click at [138, 3] on button "Cauliflower Cards Close" at bounding box center [153, 5] width 31 height 10
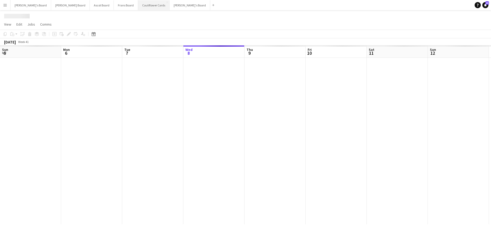
scroll to position [0, 122]
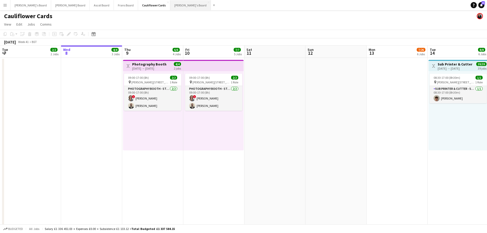
click at [170, 4] on button "[PERSON_NAME]'s Board Close" at bounding box center [190, 5] width 41 height 10
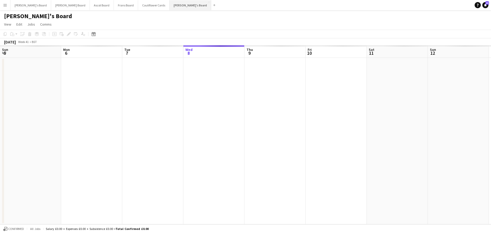
scroll to position [0, 122]
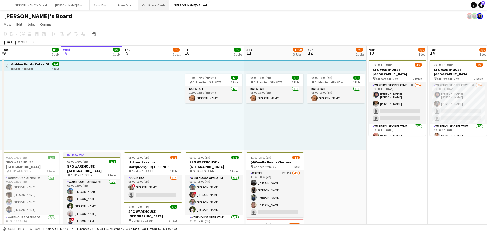
click at [138, 4] on button "Cauliflower Cards Close" at bounding box center [153, 5] width 31 height 10
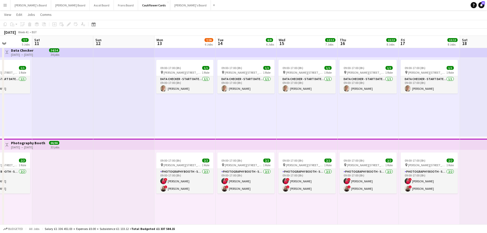
scroll to position [0, 178]
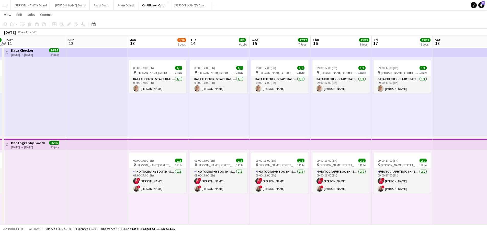
drag, startPoint x: 429, startPoint y: 118, endPoint x: 190, endPoint y: 120, distance: 239.4
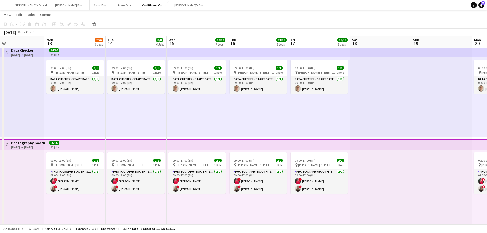
scroll to position [0, 168]
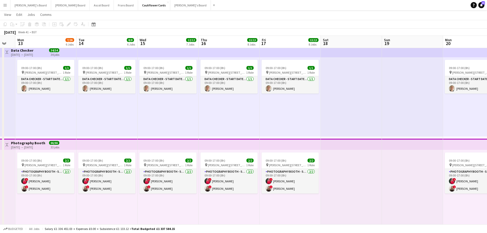
drag, startPoint x: 358, startPoint y: 123, endPoint x: 260, endPoint y: 120, distance: 98.5
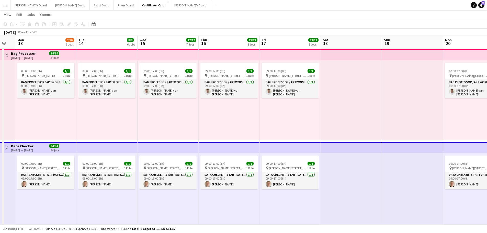
scroll to position [281, 0]
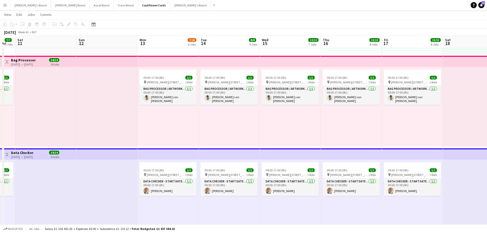
drag, startPoint x: 192, startPoint y: 123, endPoint x: 350, endPoint y: 129, distance: 157.9
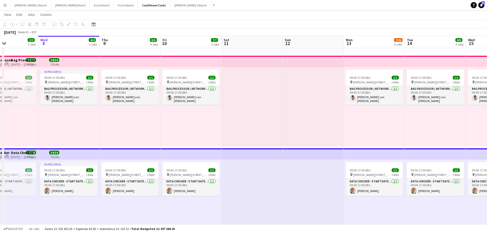
scroll to position [0, 170]
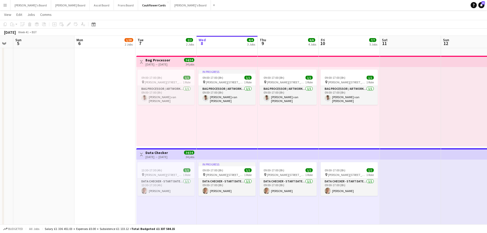
drag, startPoint x: 50, startPoint y: 129, endPoint x: 276, endPoint y: 130, distance: 226.1
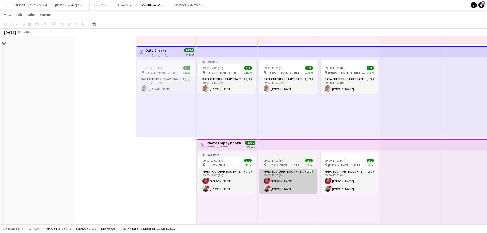
scroll to position [281, 0]
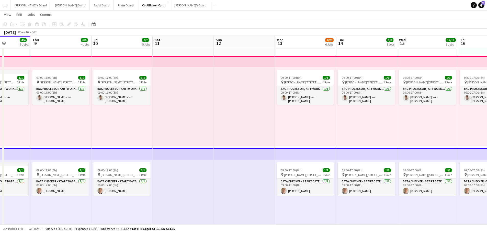
drag, startPoint x: 131, startPoint y: 127, endPoint x: 110, endPoint y: 128, distance: 21.7
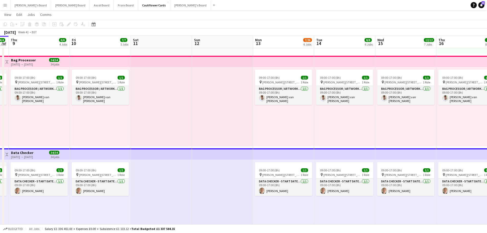
drag, startPoint x: 345, startPoint y: 122, endPoint x: 212, endPoint y: 121, distance: 133.0
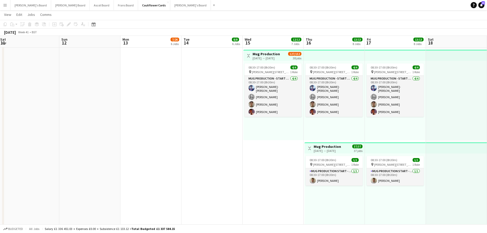
scroll to position [77, 0]
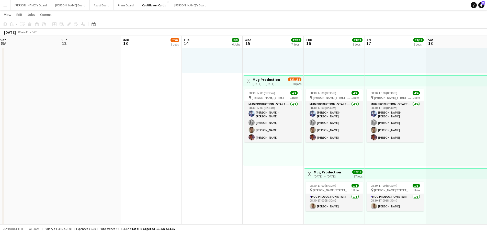
drag, startPoint x: 203, startPoint y: 166, endPoint x: 312, endPoint y: 183, distance: 110.3
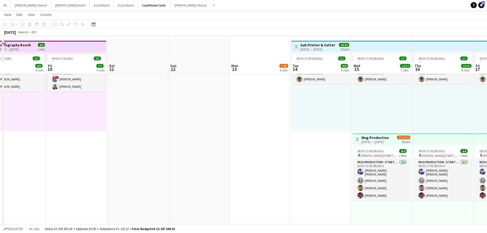
scroll to position [0, 0]
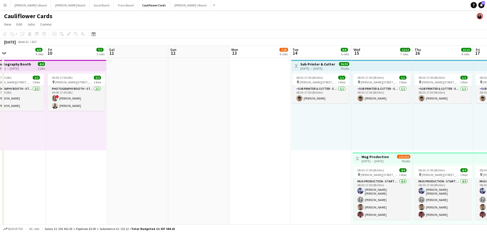
drag, startPoint x: 312, startPoint y: 154, endPoint x: 181, endPoint y: 154, distance: 130.7
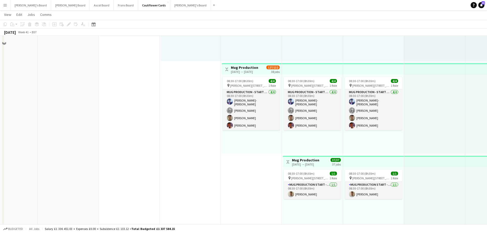
scroll to position [51, 0]
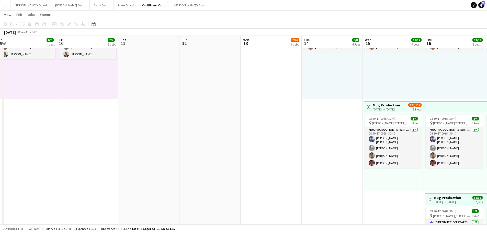
drag, startPoint x: 95, startPoint y: 117, endPoint x: 215, endPoint y: 144, distance: 123.3
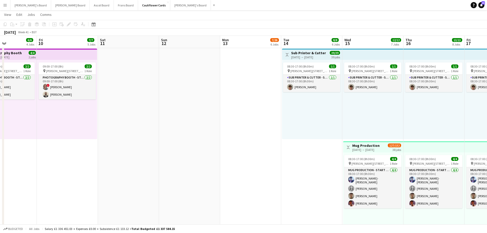
scroll to position [0, 0]
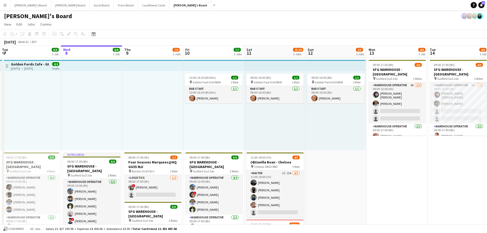
click at [4, 4] on app-icon "Menu" at bounding box center [5, 5] width 4 height 4
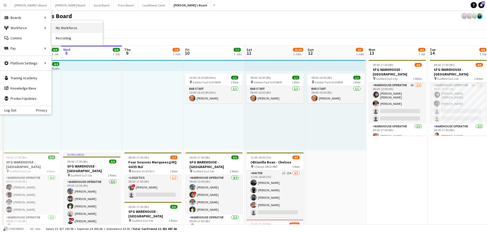
click at [63, 28] on link "My Workforce" at bounding box center [77, 28] width 51 height 10
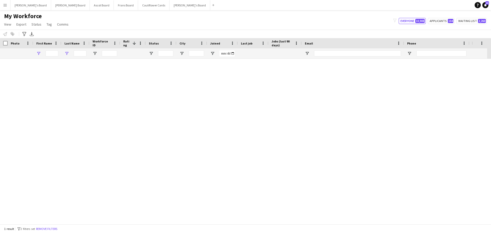
type input "*****"
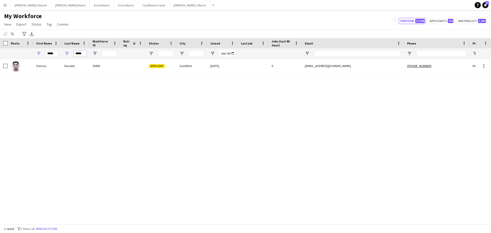
click at [84, 54] on input "*****" at bounding box center [80, 53] width 13 height 6
type input "*"
click at [57, 54] on input "*****" at bounding box center [52, 53] width 13 height 6
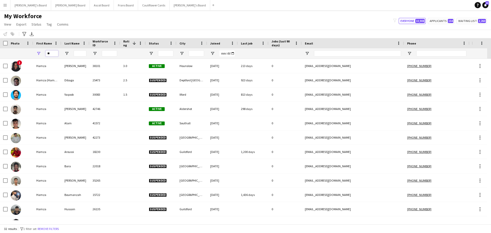
type input "*"
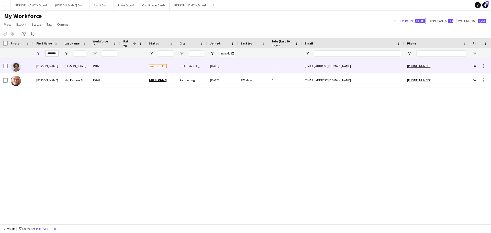
type input "*******"
click at [87, 72] on div "Caton" at bounding box center [75, 66] width 28 height 14
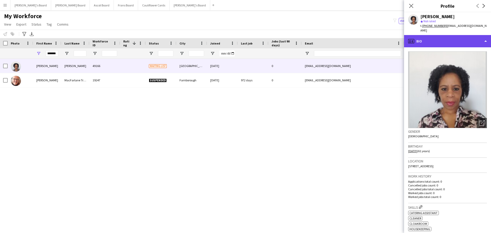
click at [459, 38] on div "profile Bio" at bounding box center [447, 41] width 87 height 12
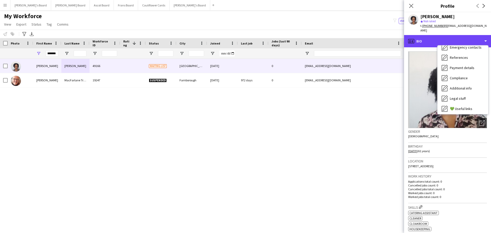
scroll to position [69, 0]
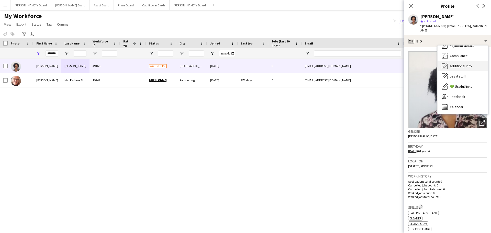
click at [468, 64] on span "Additional info" at bounding box center [461, 66] width 22 height 5
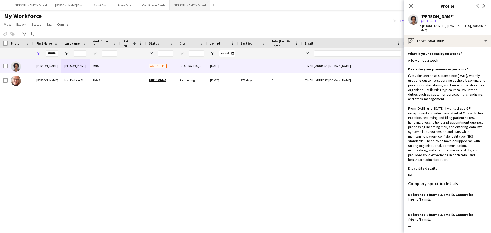
click at [170, 9] on button "[PERSON_NAME]'s Board Close" at bounding box center [190, 5] width 41 height 10
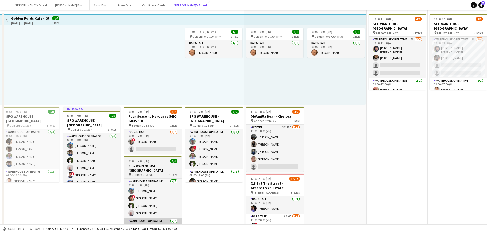
scroll to position [102, 0]
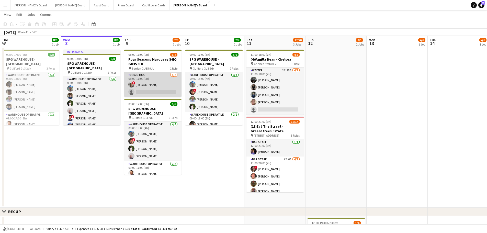
click at [140, 87] on app-card-role "Logistics [DATE] 08:00-17:00 (9h) ! [PERSON_NAME] single-neutral-actions" at bounding box center [152, 84] width 57 height 25
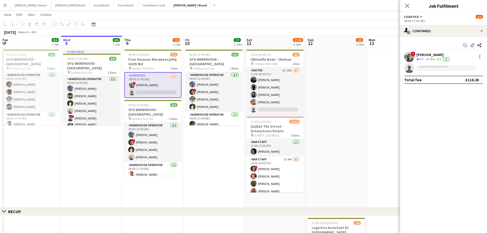
click at [437, 59] on div "1/1" at bounding box center [439, 59] width 6 height 4
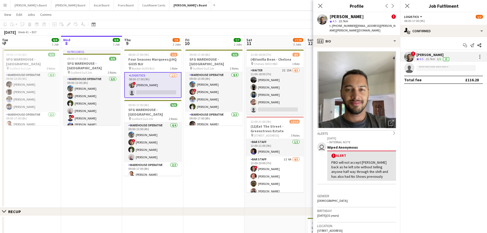
drag, startPoint x: 355, startPoint y: 26, endPoint x: 390, endPoint y: 32, distance: 35.5
click at [390, 32] on div "t. [PHONE_NUMBER] | [EMAIL_ADDRESS][PERSON_NAME][PERSON_NAME][DOMAIN_NAME]" at bounding box center [363, 28] width 66 height 9
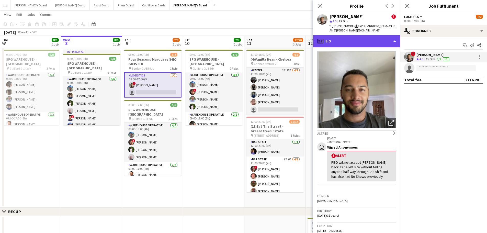
click at [378, 42] on div "profile Bio" at bounding box center [356, 41] width 87 height 12
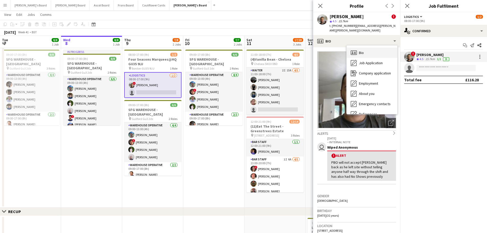
click at [382, 54] on div "Bio Bio" at bounding box center [372, 53] width 51 height 10
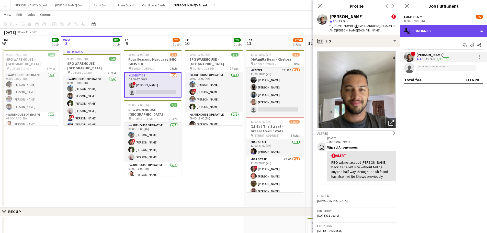
click at [455, 34] on div "single-neutral-actions-check-2 Confirmed" at bounding box center [443, 31] width 87 height 12
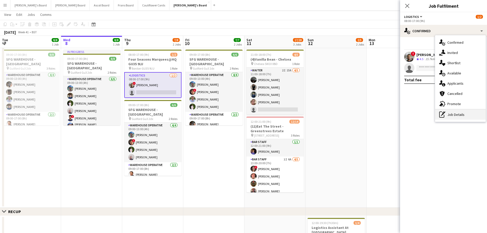
click at [462, 114] on div "pen-write Job Details" at bounding box center [460, 114] width 51 height 10
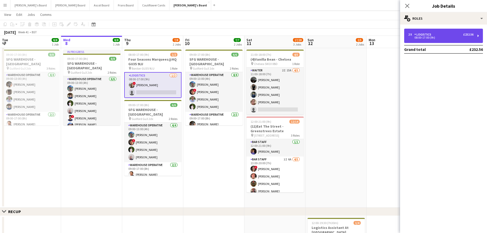
click at [434, 39] on div "2 x Logistics £232.56 08:00-17:00 (9h)" at bounding box center [443, 36] width 79 height 14
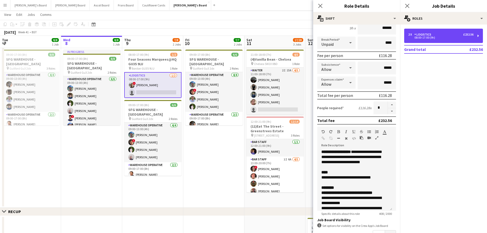
scroll to position [77, 0]
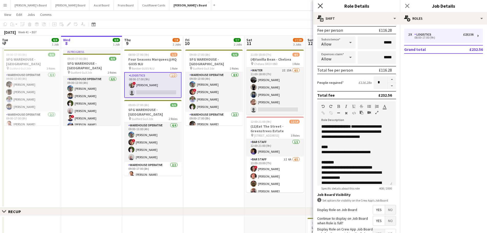
click at [322, 6] on icon "Close pop-in" at bounding box center [320, 5] width 5 height 5
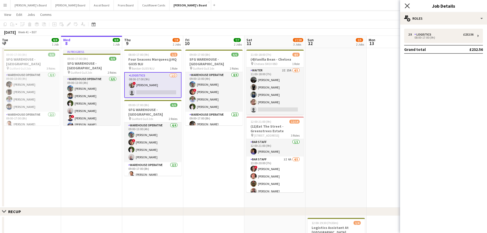
click at [407, 5] on icon at bounding box center [407, 5] width 5 height 5
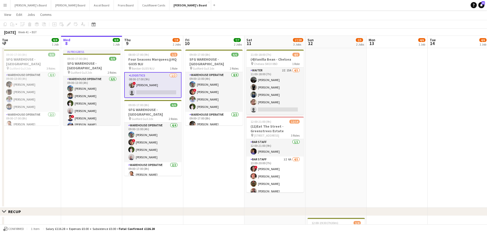
click at [149, 86] on app-card-role "Logistics [DATE] 08:00-17:00 (9h) ! [PERSON_NAME] single-neutral-actions" at bounding box center [152, 85] width 57 height 26
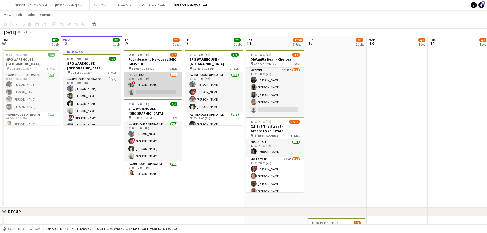
click at [148, 85] on app-card-role "Logistics [DATE] 08:00-17:00 (9h) ! [PERSON_NAME] single-neutral-actions" at bounding box center [152, 84] width 57 height 25
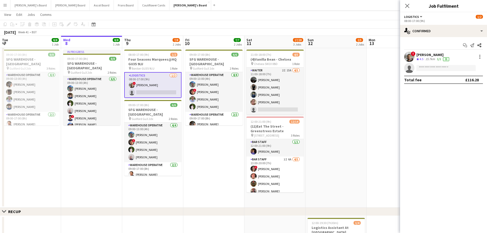
click at [437, 60] on div "1/1" at bounding box center [439, 59] width 6 height 4
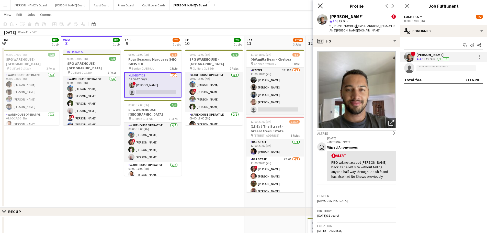
click at [320, 7] on icon "Close pop-in" at bounding box center [320, 5] width 5 height 5
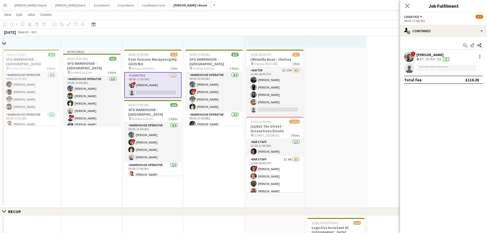
scroll to position [0, 0]
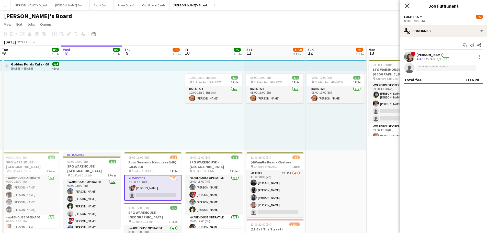
click at [406, 8] on icon "Close pop-in" at bounding box center [407, 5] width 5 height 5
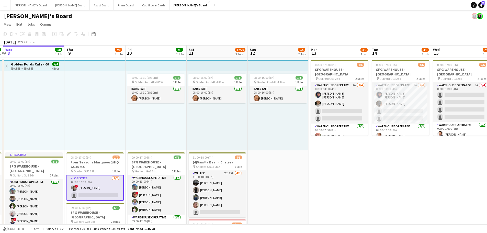
drag, startPoint x: 423, startPoint y: 177, endPoint x: 158, endPoint y: 175, distance: 264.7
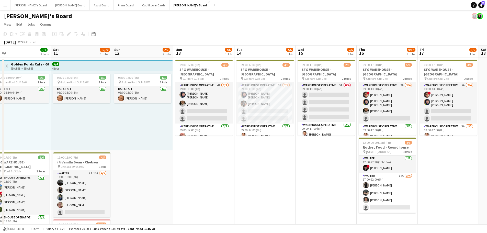
drag, startPoint x: 467, startPoint y: 181, endPoint x: 353, endPoint y: 180, distance: 114.3
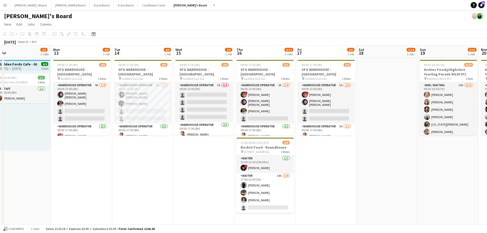
scroll to position [0, 196]
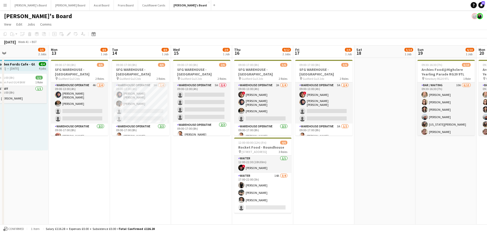
click at [377, 150] on app-date-cell at bounding box center [384, 184] width 61 height 253
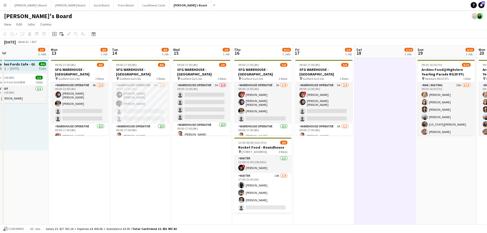
click at [430, 194] on app-date-cell "09:30-16:30 (7h) 6/10 Archies Food@Highclere Yearling Parade RG20 9TL pin Newbu…" at bounding box center [446, 184] width 61 height 253
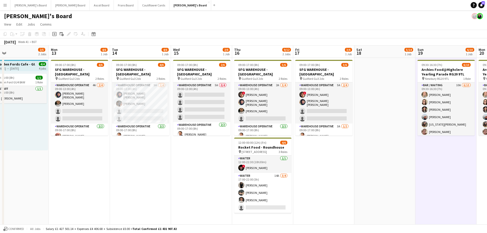
click at [393, 176] on app-date-cell at bounding box center [384, 184] width 61 height 253
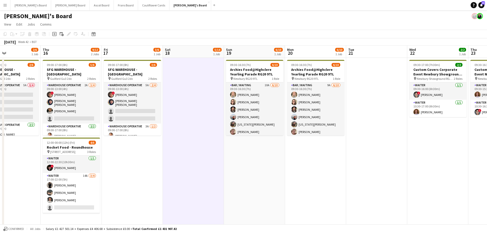
drag, startPoint x: 423, startPoint y: 169, endPoint x: 244, endPoint y: 160, distance: 179.5
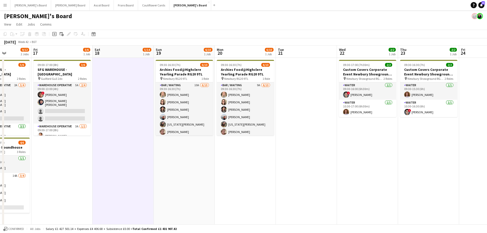
drag, startPoint x: 424, startPoint y: 140, endPoint x: 197, endPoint y: 131, distance: 226.7
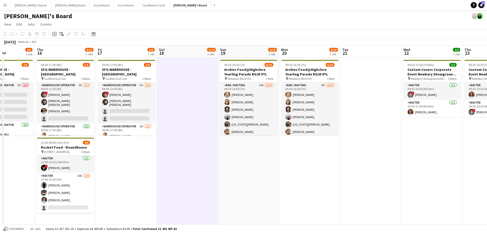
drag, startPoint x: 233, startPoint y: 152, endPoint x: 91, endPoint y: 153, distance: 143.0
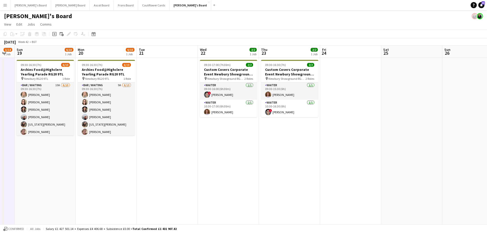
drag, startPoint x: 146, startPoint y: 146, endPoint x: 480, endPoint y: 182, distance: 336.2
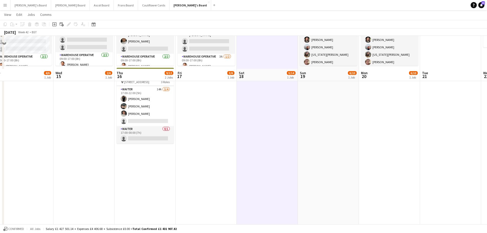
scroll to position [102, 0]
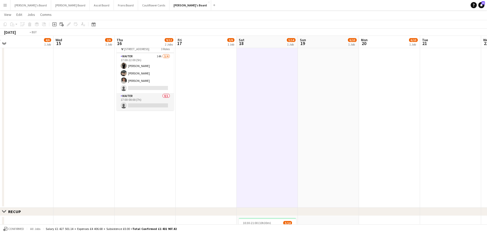
drag, startPoint x: 84, startPoint y: 125, endPoint x: 383, endPoint y: 148, distance: 299.6
click at [366, 145] on app-calendar-viewport "Sun 12 2/5 2 Jobs Mon 13 4/6 1 Job Tue 14 4/6 1 Job Wed 15 2/6 1 Job Thu 16 9/1…" at bounding box center [243, 134] width 487 height 433
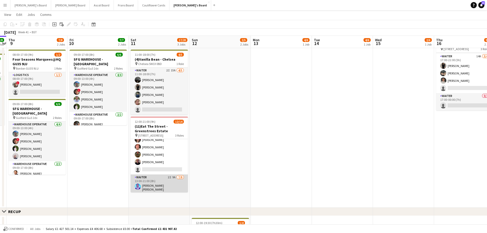
scroll to position [81, 0]
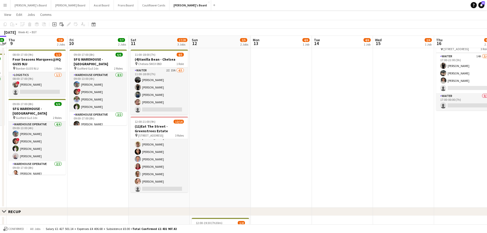
drag, startPoint x: 259, startPoint y: 140, endPoint x: 282, endPoint y: 136, distance: 23.9
click at [284, 140] on app-calendar-viewport "Mon 6 6/6 1 Job Tue 7 8/8 1 Job Wed 8 8/8 1 Job Thu 9 7/8 2 Jobs Fri 10 7/7 2 J…" at bounding box center [243, 134] width 487 height 433
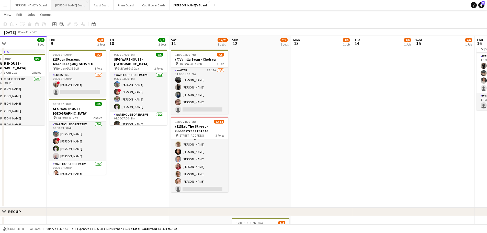
click at [51, 7] on button "Dean's Board Close" at bounding box center [70, 5] width 39 height 10
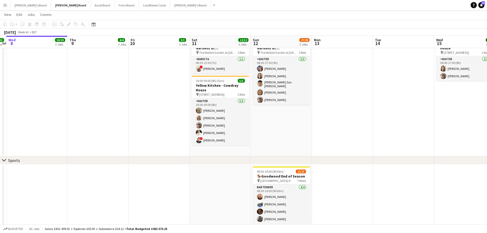
scroll to position [0, 197]
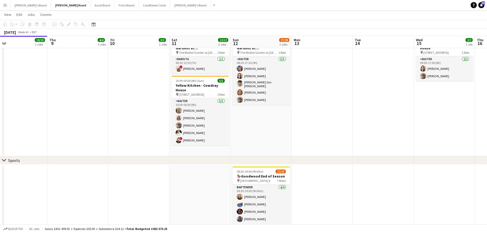
drag, startPoint x: 398, startPoint y: 149, endPoint x: 323, endPoint y: 148, distance: 74.9
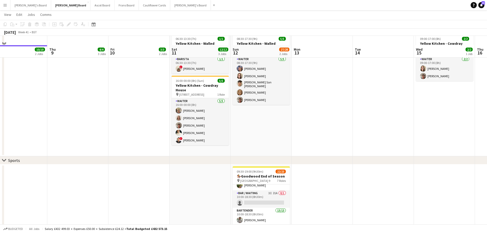
scroll to position [51, 0]
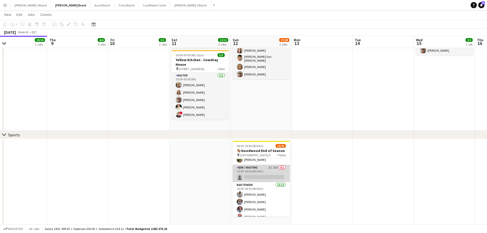
click at [274, 172] on app-card-role "Bar / Waiting 3I 21A 0/1 10:00-18:30 (8h30m) single-neutral-actions" at bounding box center [261, 173] width 57 height 17
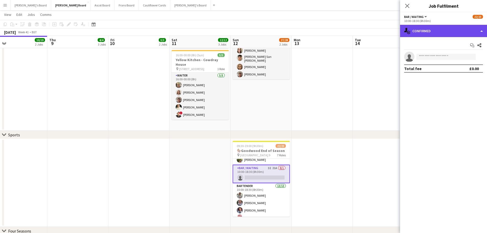
click at [430, 29] on div "single-neutral-actions-check-2 Confirmed" at bounding box center [443, 31] width 87 height 12
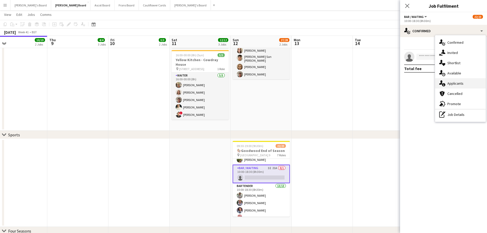
click at [470, 82] on div "single-neutral-actions-information Applicants" at bounding box center [460, 83] width 51 height 10
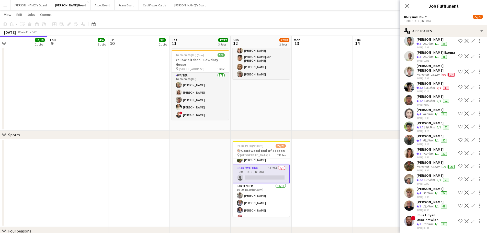
scroll to position [152, 0]
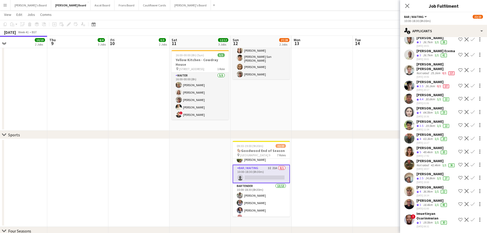
click at [422, 203] on div "Crew rating 3" at bounding box center [420, 205] width 6 height 4
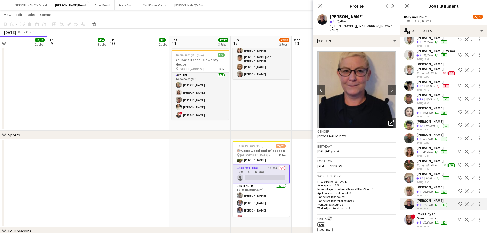
click at [432, 119] on div "[PERSON_NAME]" at bounding box center [434, 121] width 34 height 5
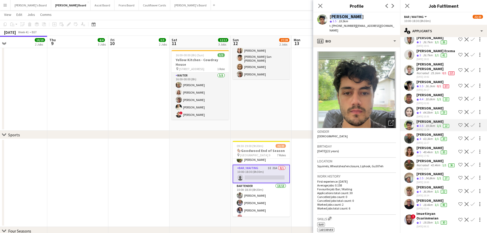
drag, startPoint x: 355, startPoint y: 17, endPoint x: 329, endPoint y: 15, distance: 25.7
click at [329, 15] on div "Lewis Roxar star 3.5 19.5km t. +4407443858936 | lewisroxar14@gmail.com" at bounding box center [356, 23] width 87 height 23
copy div "[PERSON_NAME]"
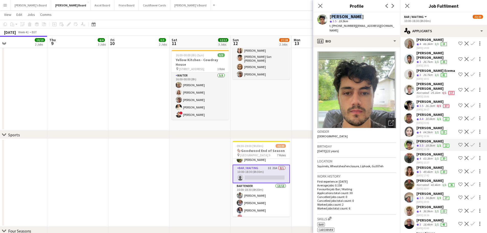
scroll to position [102, 0]
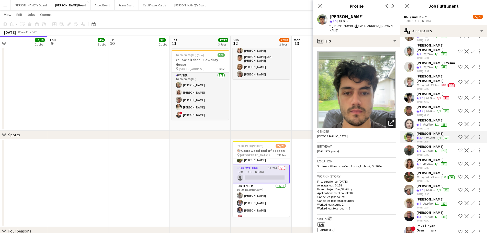
click at [426, 114] on div "30.6km" at bounding box center [430, 111] width 12 height 4
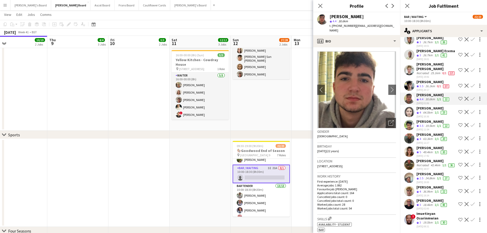
scroll to position [128, 0]
click at [427, 132] on div "[PERSON_NAME]" at bounding box center [432, 134] width 31 height 5
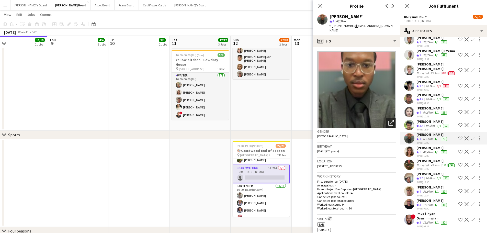
drag, startPoint x: 366, startPoint y: 18, endPoint x: 325, endPoint y: 16, distance: 41.2
click at [325, 16] on div "Ahosa Osunbor star 4 63.3km t. +447424644376 | ahosaosunbor12@gmail.com" at bounding box center [356, 23] width 87 height 23
copy div "[PERSON_NAME]"
click at [263, 170] on app-card-role "Bar / Waiting 3I 21A 0/1 10:00-18:30 (8h30m) single-neutral-actions" at bounding box center [261, 174] width 57 height 18
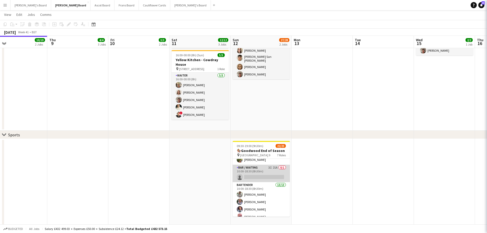
scroll to position [0, 0]
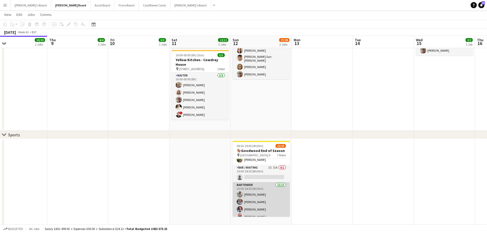
click at [273, 198] on app-card-role "Bartender 13/13 10:00-18:30 (8h30m) James Dunsford Evans Robin Jones Ruth Fried…" at bounding box center [261, 235] width 57 height 106
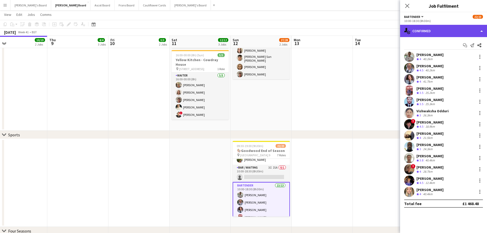
click at [451, 31] on div "single-neutral-actions-check-2 Confirmed" at bounding box center [443, 31] width 87 height 12
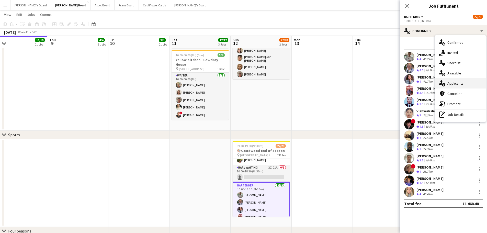
click at [473, 85] on div "single-neutral-actions-information Applicants" at bounding box center [460, 83] width 51 height 10
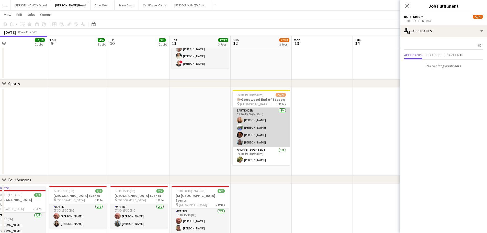
click at [268, 114] on app-card-role "Bartender 4/4 09:30-19:00 (9h30m) Chelsea Hilton Emma Jepkosgei Sheila Safari S…" at bounding box center [261, 128] width 57 height 40
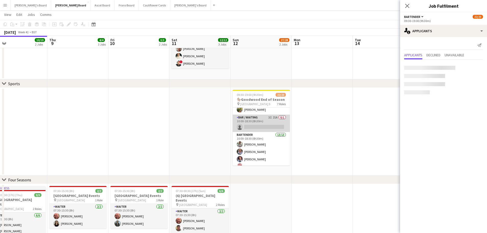
click at [271, 120] on app-card-role "Bar / Waiting 3I 21A 0/1 10:00-18:30 (8h30m) single-neutral-actions" at bounding box center [261, 123] width 57 height 17
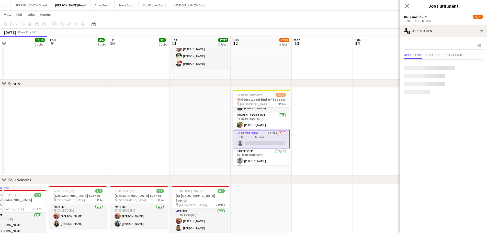
scroll to position [25, 0]
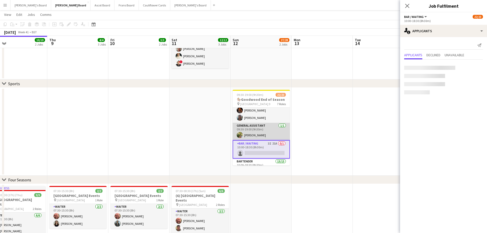
click at [261, 131] on app-card-role "General Assistant 1/1 09:30-19:00 (9h30m) Zanna Calow" at bounding box center [261, 131] width 57 height 17
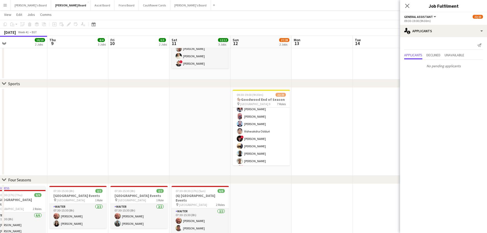
click at [256, 127] on app-card-role "Bartender 13/13 10:00-18:30 (8h30m) James Dunsford Evans Robin Jones Ruth Fried…" at bounding box center [261, 135] width 57 height 106
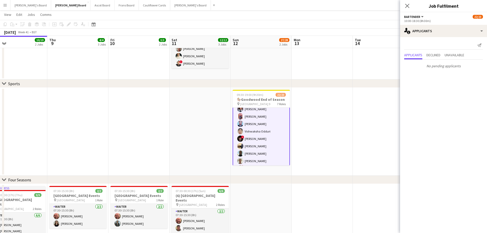
scroll to position [177, 0]
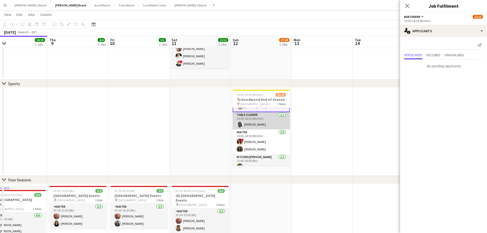
click at [257, 126] on app-card-role "Table Clearer 1/1 10:00-18:30 (8h30m) Caroline Jepchirchir" at bounding box center [261, 120] width 57 height 17
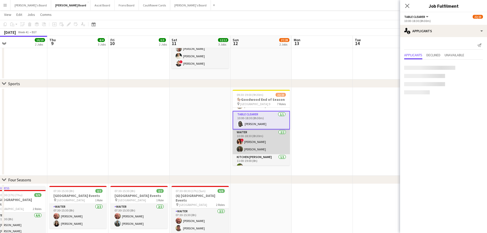
scroll to position [177, 0]
click at [261, 149] on app-card-role "Waiter 2/2 10:00-18:30 (8h30m) ! Aimee Newenham Kate Nevile" at bounding box center [261, 142] width 57 height 25
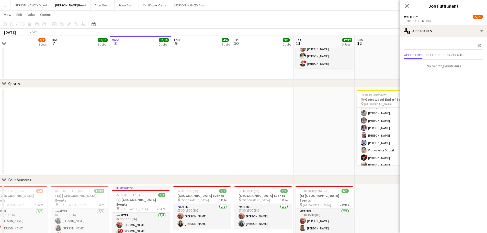
scroll to position [0, 133]
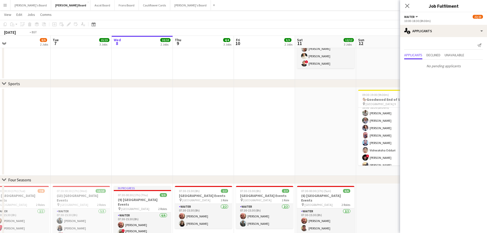
drag, startPoint x: 75, startPoint y: 138, endPoint x: 253, endPoint y: 148, distance: 178.3
click at [253, 148] on app-calendar-viewport "Sat 4 Sun 5 5/5 2 Jobs Mon 6 8/9 2 Jobs Tue 7 15/15 3 Jobs Wed 8 10/10 2 Jobs T…" at bounding box center [243, 177] width 487 height 518
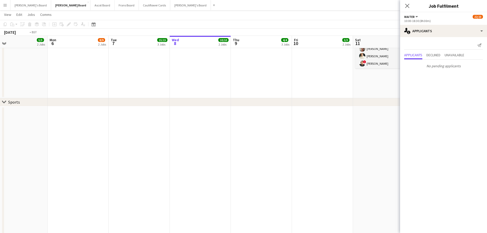
drag, startPoint x: 309, startPoint y: 127, endPoint x: 166, endPoint y: 118, distance: 143.0
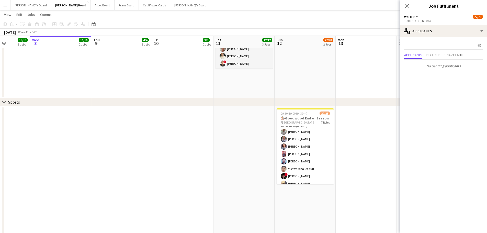
click at [294, 83] on app-date-cell "08:30-17:30 (9h) 5/5 Yellow Kitchen - Walled Gardens at Cowdray pin The Walled …" at bounding box center [305, 26] width 61 height 143
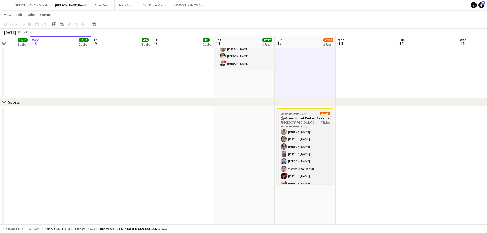
click at [298, 113] on span "09:30-19:00 (9h30m)" at bounding box center [294, 113] width 27 height 4
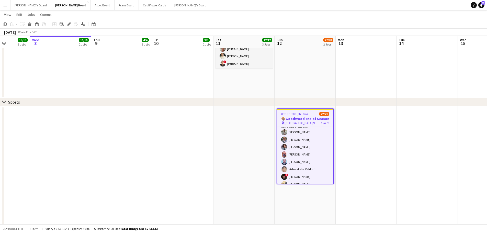
scroll to position [0, 0]
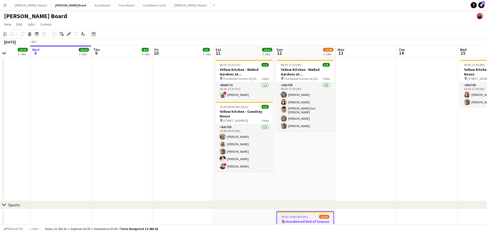
drag, startPoint x: 61, startPoint y: 127, endPoint x: 373, endPoint y: 150, distance: 312.5
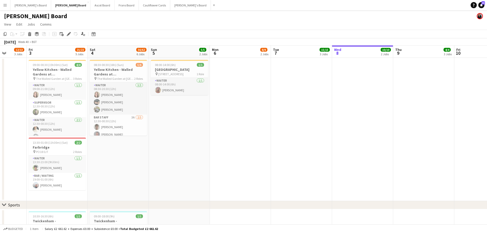
scroll to position [0, 157]
drag, startPoint x: 204, startPoint y: 166, endPoint x: 295, endPoint y: 176, distance: 91.0
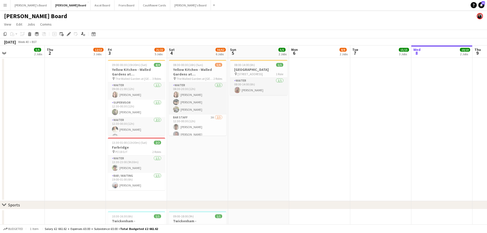
click at [266, 162] on app-date-cell "08:00-14:00 (6h) 1/1 Cowdray House pin Cowdray House, GU29 0AY 1 Role Waiter 1/…" at bounding box center [258, 129] width 61 height 143
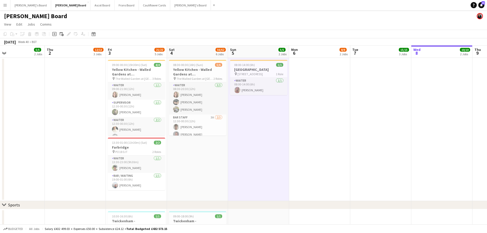
click at [195, 182] on app-date-cell "08:30-00:30 (16h) (Sun) 5/6 Yellow Kitchen - Walled Gardens at Cowdray pin The …" at bounding box center [197, 129] width 61 height 143
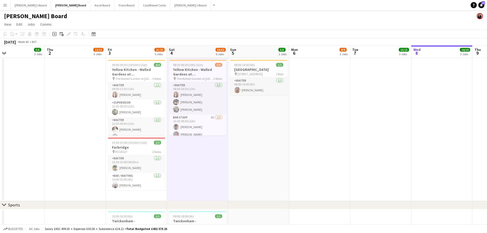
click at [243, 153] on app-date-cell "08:00-14:00 (6h) 1/1 Cowdray House pin Cowdray House, GU29 0AY 1 Role Waiter 1/…" at bounding box center [258, 129] width 61 height 143
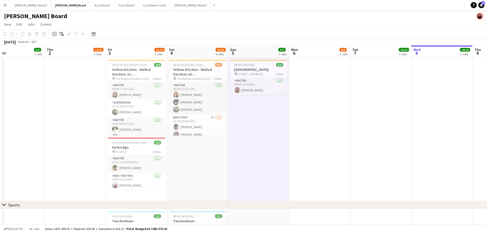
click at [193, 166] on app-date-cell "08:30-00:30 (16h) (Sun) 5/6 Yellow Kitchen - Walled Gardens at Cowdray pin The …" at bounding box center [197, 129] width 61 height 143
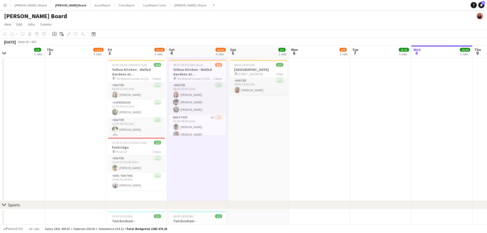
drag, startPoint x: 193, startPoint y: 166, endPoint x: 279, endPoint y: 178, distance: 86.6
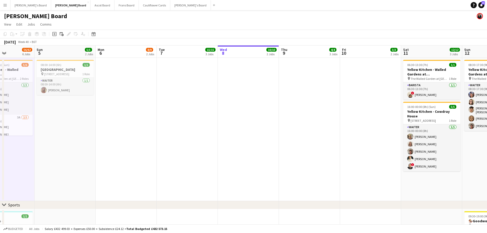
drag, startPoint x: 377, startPoint y: 122, endPoint x: 163, endPoint y: 131, distance: 214.5
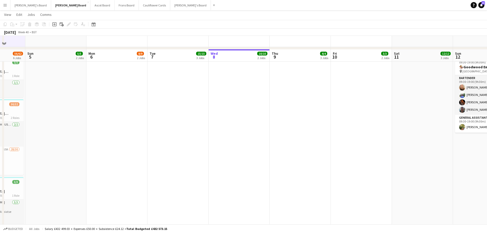
scroll to position [256, 0]
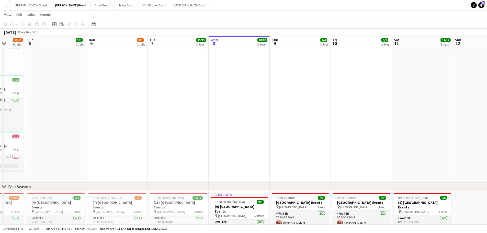
drag, startPoint x: 244, startPoint y: 127, endPoint x: 354, endPoint y: 115, distance: 111.1
click at [348, 115] on app-calendar-viewport "Thu 2 12/13 3 Jobs Fri 3 21/22 5 Jobs Sat 4 56/62 6 Jobs Sun 5 5/5 2 Jobs Mon 6…" at bounding box center [243, 103] width 487 height 678
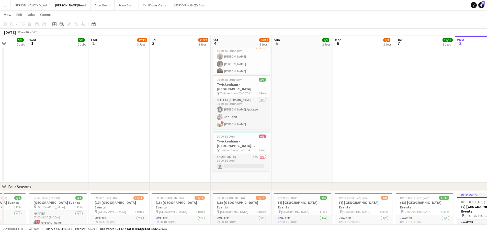
drag, startPoint x: 312, startPoint y: 130, endPoint x: 342, endPoint y: 130, distance: 30.2
click at [342, 130] on app-calendar-viewport "Sun 28 Mon 29 2/2 2 Jobs Tue 30 5/5 2 Jobs Wed 1 5/5 2 Jobs Thu 2 12/13 3 Jobs …" at bounding box center [243, 103] width 487 height 678
drag, startPoint x: 342, startPoint y: 130, endPoint x: 263, endPoint y: 125, distance: 79.5
click at [286, 130] on app-calendar-viewport "Sun 28 Mon 29 2/2 2 Jobs Tue 30 5/5 2 Jobs Wed 1 5/5 2 Jobs Thu 2 12/13 3 Jobs …" at bounding box center [243, 103] width 487 height 678
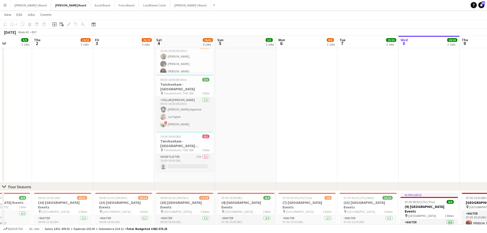
drag, startPoint x: 413, startPoint y: 111, endPoint x: 199, endPoint y: 115, distance: 213.6
click at [199, 115] on app-calendar-viewport "Mon 29 2/2 2 Jobs Tue 30 5/5 2 Jobs Wed 1 5/5 2 Jobs Thu 2 12/13 3 Jobs Fri 3 2…" at bounding box center [243, 103] width 487 height 678
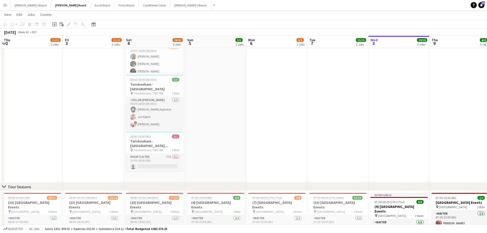
drag, startPoint x: 88, startPoint y: 108, endPoint x: 337, endPoint y: 105, distance: 248.8
click at [337, 105] on app-calendar-viewport "Mon 29 2/2 2 Jobs Tue 30 5/5 2 Jobs Wed 1 5/5 2 Jobs Thu 2 12/13 3 Jobs Fri 3 2…" at bounding box center [243, 103] width 487 height 678
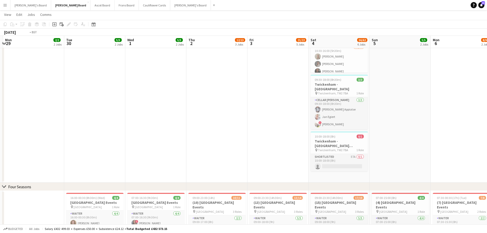
drag, startPoint x: 142, startPoint y: 129, endPoint x: 76, endPoint y: 144, distance: 68.0
click at [76, 144] on app-calendar-viewport "Fri 26 17/19 7 Jobs Sat 27 49/53 8 Jobs Sun 28 Mon 29 2/2 2 Jobs Tue 30 5/5 2 J…" at bounding box center [243, 216] width 487 height 904
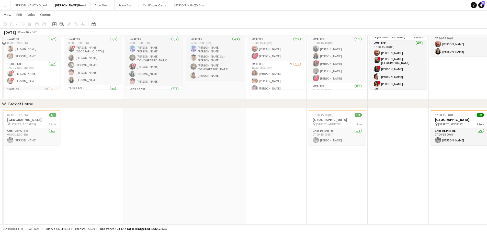
scroll to position [384, 0]
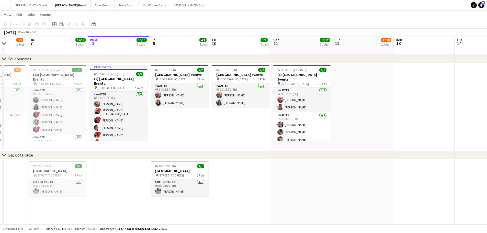
drag, startPoint x: 461, startPoint y: 128, endPoint x: 228, endPoint y: 129, distance: 233.0
click at [228, 129] on app-calendar-viewport "Fri 3 21/22 5 Jobs Sat 4 56/62 6 Jobs Sun 5 5/5 2 Jobs Mon 6 8/9 2 Jobs Tue 7 1…" at bounding box center [243, 88] width 487 height 904
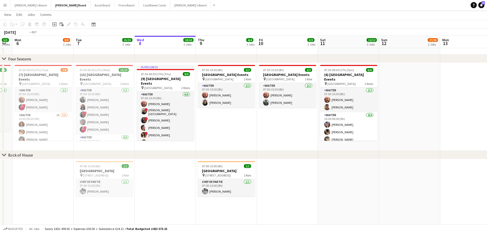
scroll to position [0, 158]
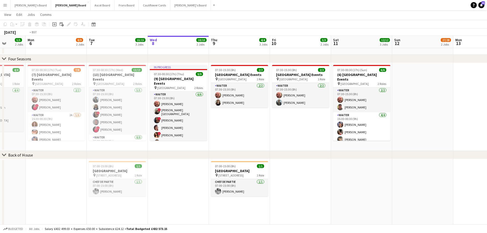
drag, startPoint x: 429, startPoint y: 114, endPoint x: 259, endPoint y: 122, distance: 170.5
click at [259, 122] on app-calendar-viewport "Fri 3 21/22 5 Jobs Sat 4 56/62 6 Jobs Sun 5 5/5 2 Jobs Mon 6 8/9 2 Jobs Tue 7 1…" at bounding box center [243, 88] width 487 height 904
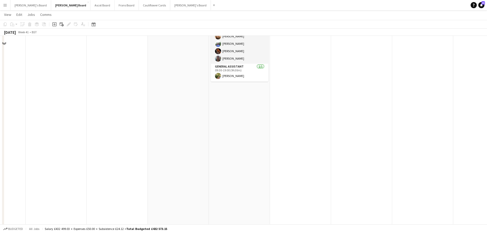
scroll to position [77, 0]
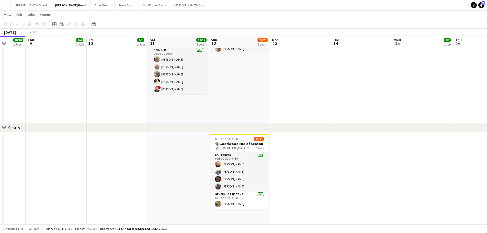
drag, startPoint x: 144, startPoint y: 101, endPoint x: 412, endPoint y: 96, distance: 267.3
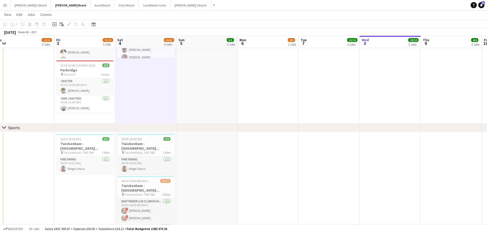
drag, startPoint x: 299, startPoint y: 113, endPoint x: 322, endPoint y: 113, distance: 23.5
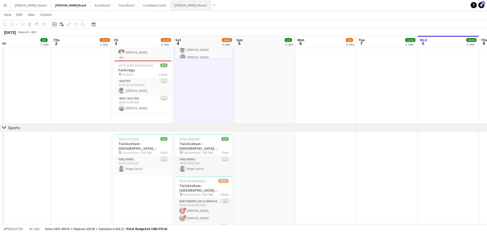
click at [170, 1] on button "[PERSON_NAME]'s Board Close" at bounding box center [190, 5] width 41 height 10
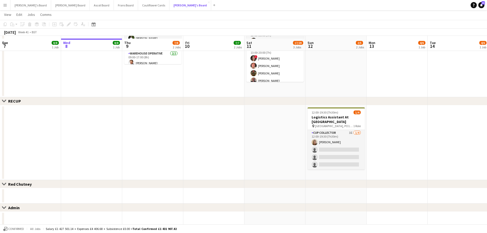
scroll to position [216, 0]
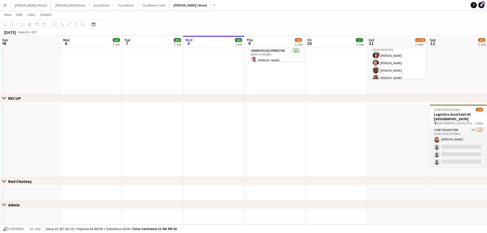
drag, startPoint x: 129, startPoint y: 149, endPoint x: 341, endPoint y: 156, distance: 211.8
click at [277, 157] on app-calendar-viewport "Fri 3 Sat 4 Sun 5 Mon 6 6/6 1 Job Tue 7 8/8 1 Job Wed 8 8/8 1 Job Thu 9 7/8 2 J…" at bounding box center [243, 14] width 487 height 420
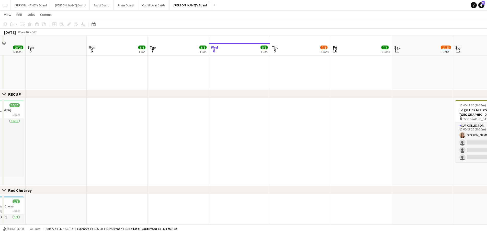
scroll to position [420, 0]
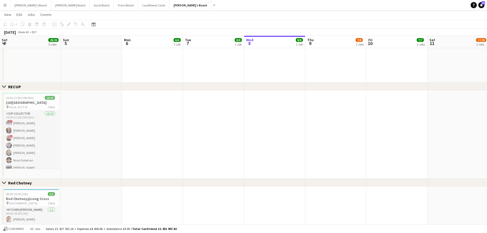
drag, startPoint x: 63, startPoint y: 153, endPoint x: 249, endPoint y: 146, distance: 186.8
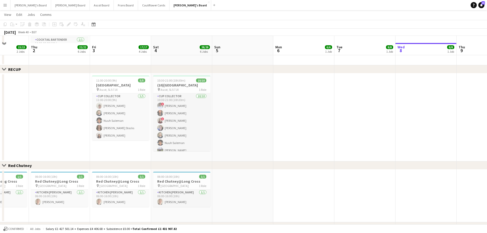
scroll to position [446, 0]
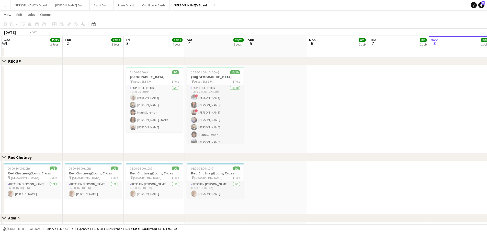
drag, startPoint x: 83, startPoint y: 142, endPoint x: 322, endPoint y: 145, distance: 239.9
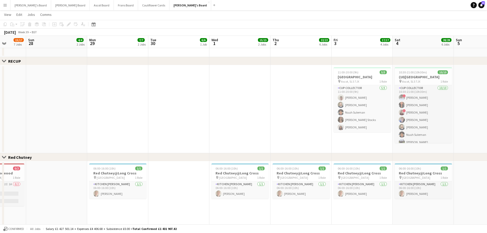
drag, startPoint x: 93, startPoint y: 125, endPoint x: 181, endPoint y: 128, distance: 88.0
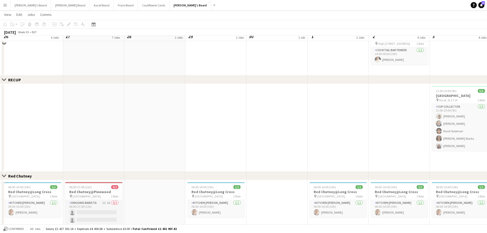
scroll to position [420, 0]
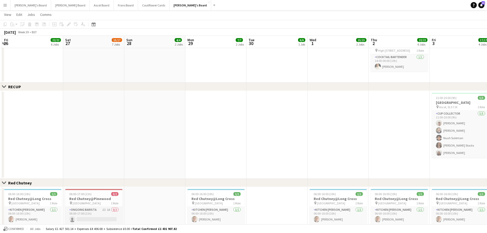
drag, startPoint x: 282, startPoint y: 146, endPoint x: 323, endPoint y: 147, distance: 40.4
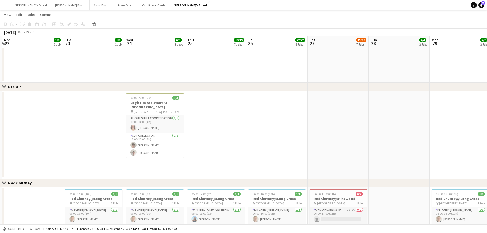
scroll to position [0, 153]
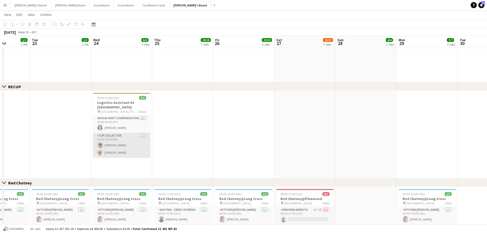
click at [128, 143] on app-card-role "CUP COLLECTOR 2/2 12:00-20:00 (8h) Thomas Wilson Dan Jenkins" at bounding box center [121, 145] width 57 height 25
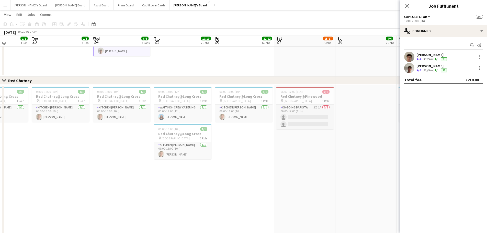
scroll to position [497, 0]
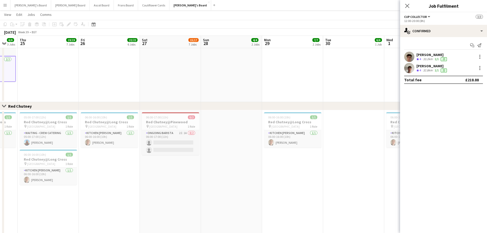
drag, startPoint x: 355, startPoint y: 89, endPoint x: 4, endPoint y: 99, distance: 351.3
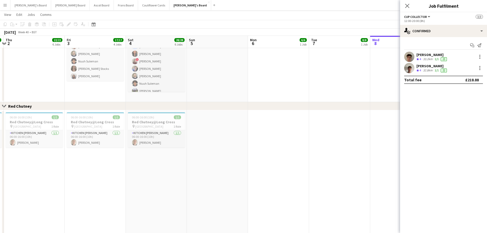
scroll to position [0, 180]
drag, startPoint x: 283, startPoint y: 79, endPoint x: 53, endPoint y: 84, distance: 229.2
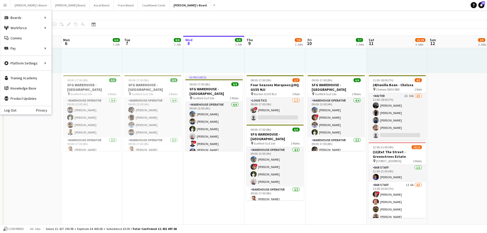
scroll to position [26, 0]
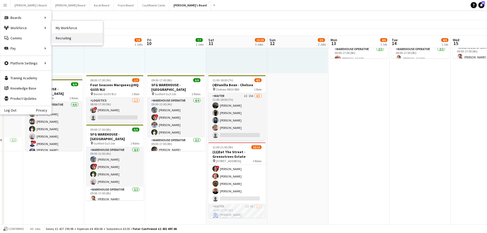
click at [65, 36] on link "Recruiting" at bounding box center [77, 38] width 51 height 10
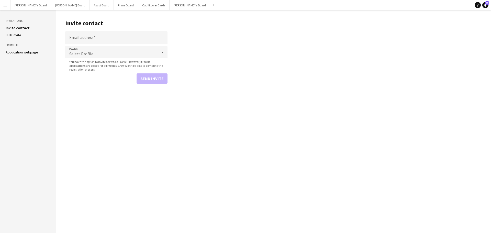
click at [13, 53] on link "Application webpage" at bounding box center [22, 52] width 32 height 5
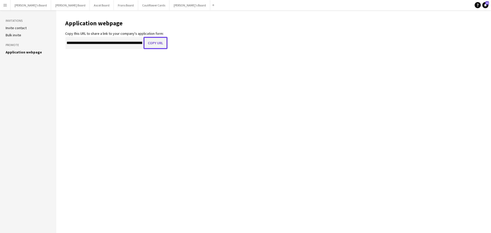
click at [157, 46] on button "Copy URL" at bounding box center [155, 43] width 24 height 12
